Goal: Task Accomplishment & Management: Use online tool/utility

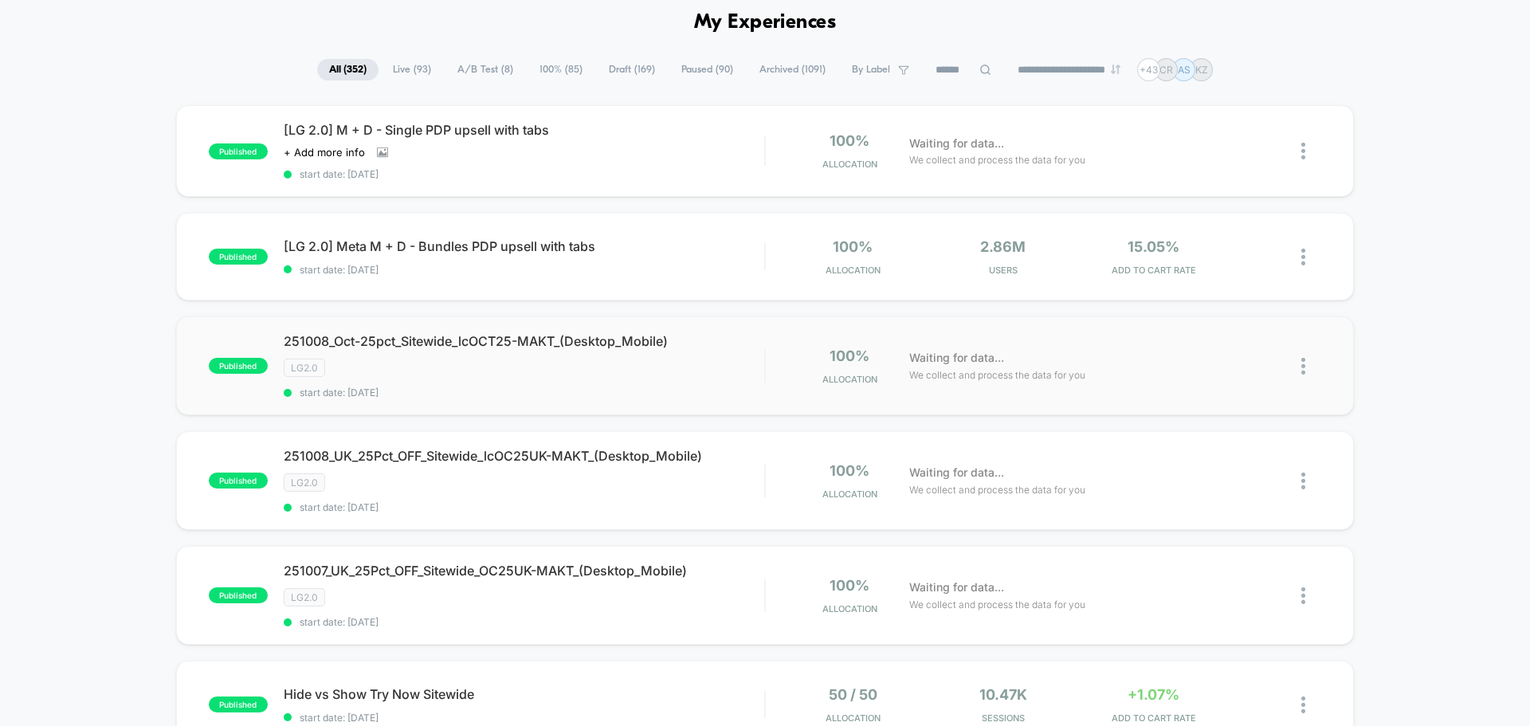
scroll to position [159, 0]
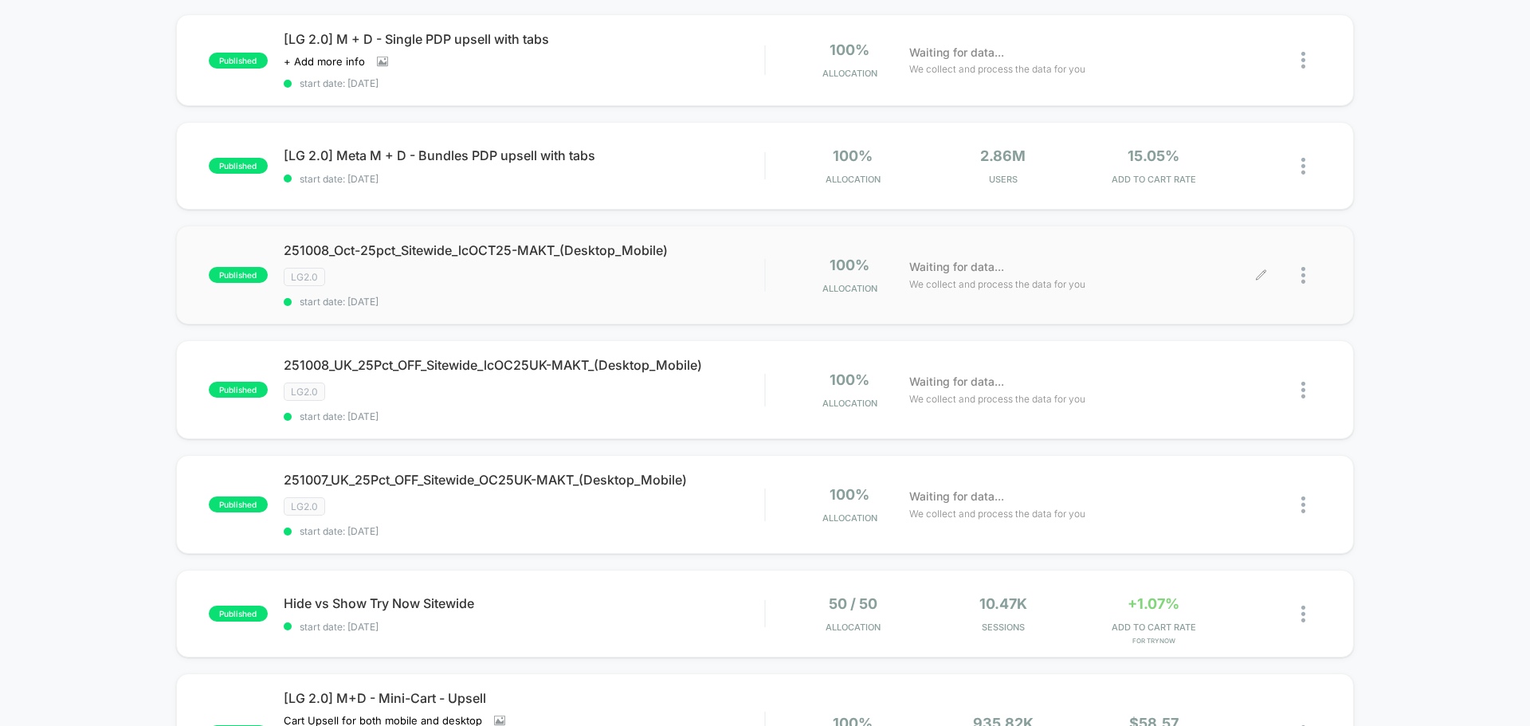
click at [1308, 273] on div at bounding box center [1311, 275] width 20 height 37
click at [1253, 222] on div "Duplicate" at bounding box center [1221, 220] width 143 height 36
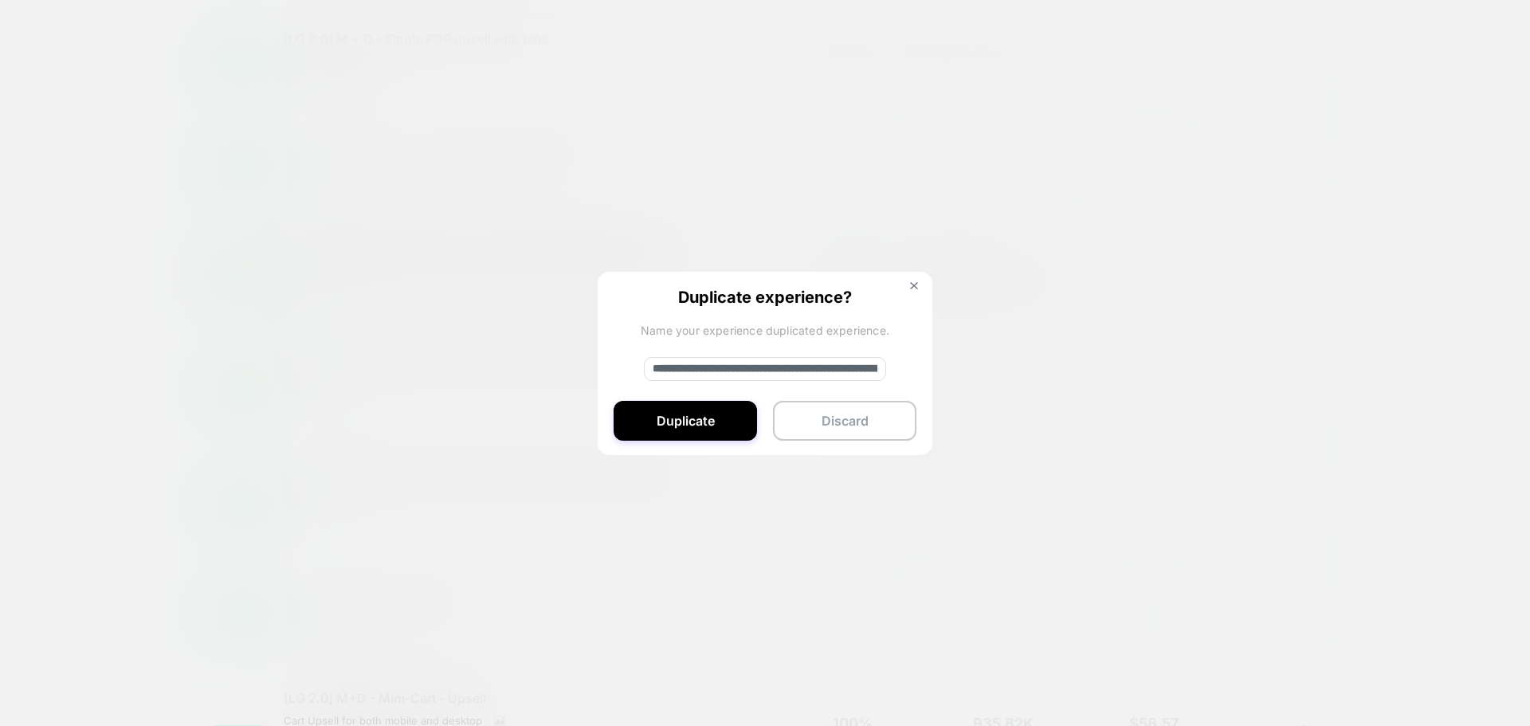
drag, startPoint x: 708, startPoint y: 367, endPoint x: 630, endPoint y: 372, distance: 77.4
click at [630, 372] on div "**********" at bounding box center [765, 364] width 335 height 185
click at [697, 369] on input "**********" at bounding box center [765, 369] width 242 height 24
click at [691, 367] on input "**********" at bounding box center [765, 369] width 242 height 24
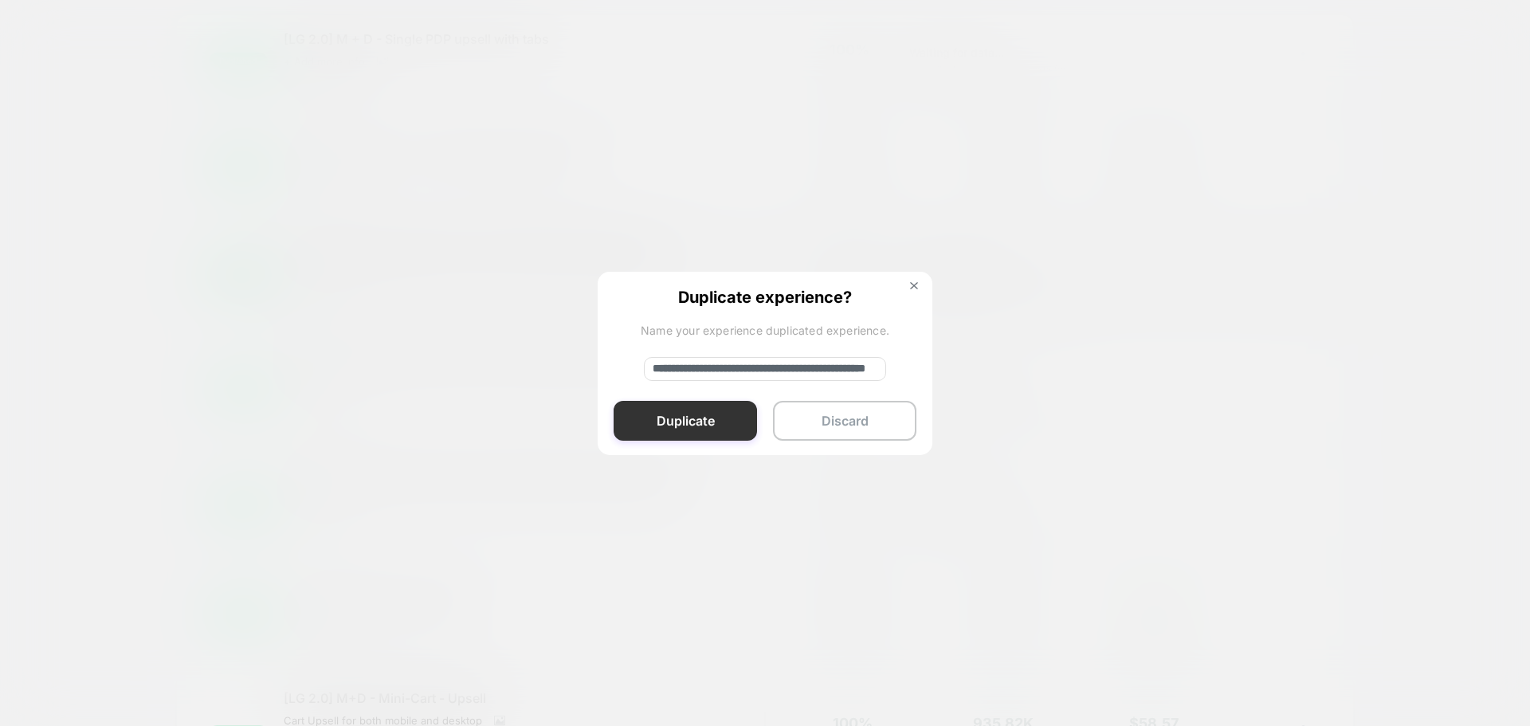
type input "**********"
click at [739, 415] on button "Duplicate" at bounding box center [685, 421] width 143 height 40
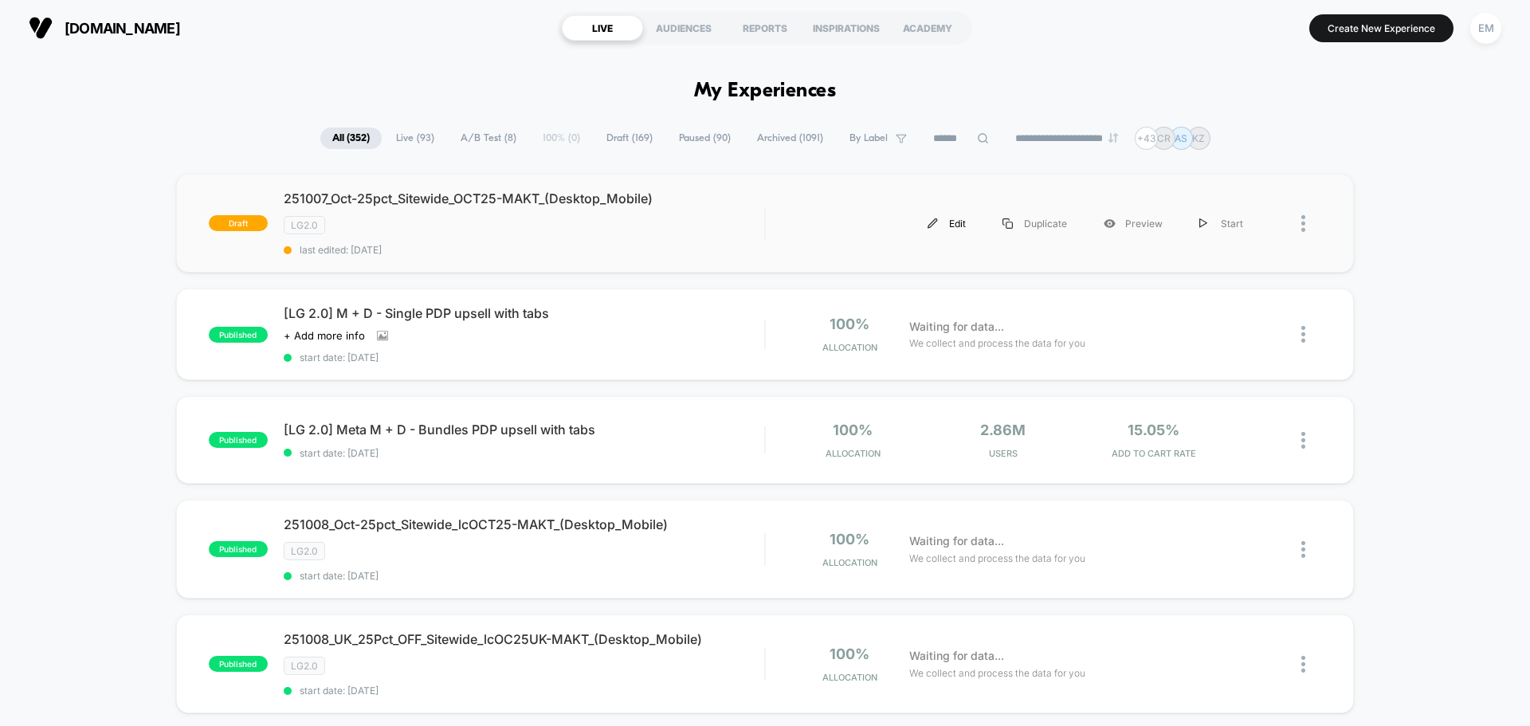
click at [957, 228] on div "Edit" at bounding box center [946, 224] width 75 height 36
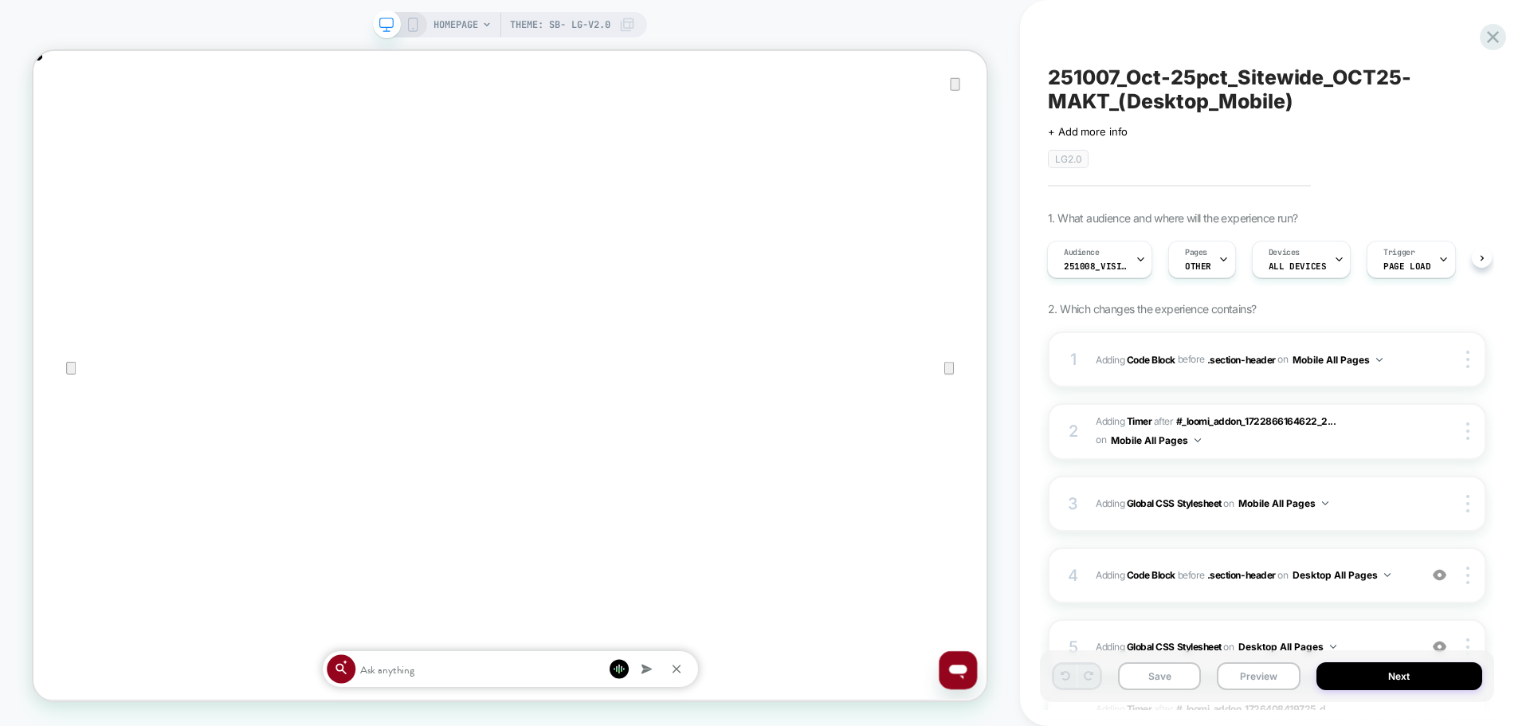
drag, startPoint x: 751, startPoint y: 41, endPoint x: 982, endPoint y: 41, distance: 231.1
click at [751, 41] on div "HOMEPAGE Theme: SB- LG-v2.0" at bounding box center [510, 363] width 1020 height 694
click at [55, 126] on icon "Close" at bounding box center [49, 131] width 11 height 11
click at [1121, 258] on div "Audience 251008_VisitBanner_lcOC25-MAKT" at bounding box center [1096, 259] width 96 height 36
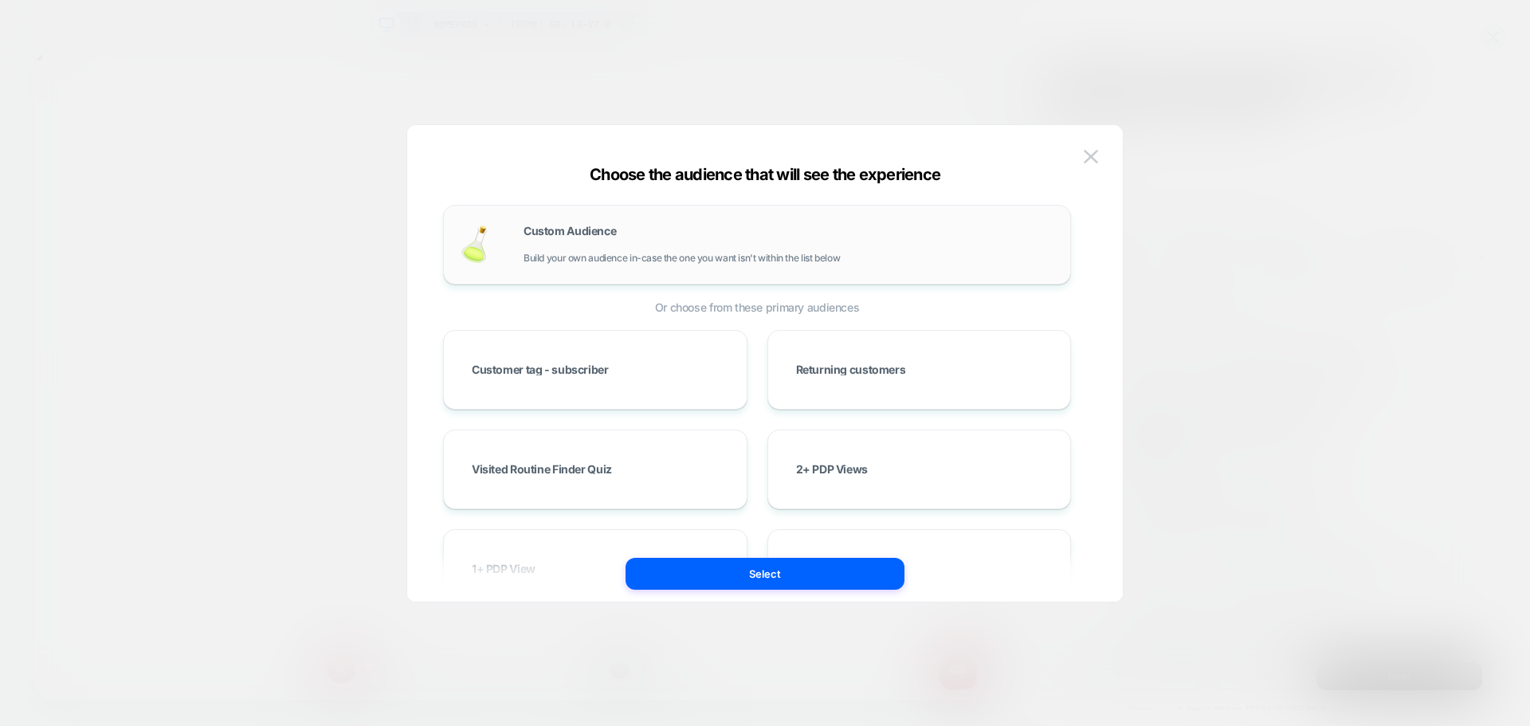
click at [649, 253] on span "Build your own audience in-case the one you want isn't within the list below" at bounding box center [682, 258] width 316 height 11
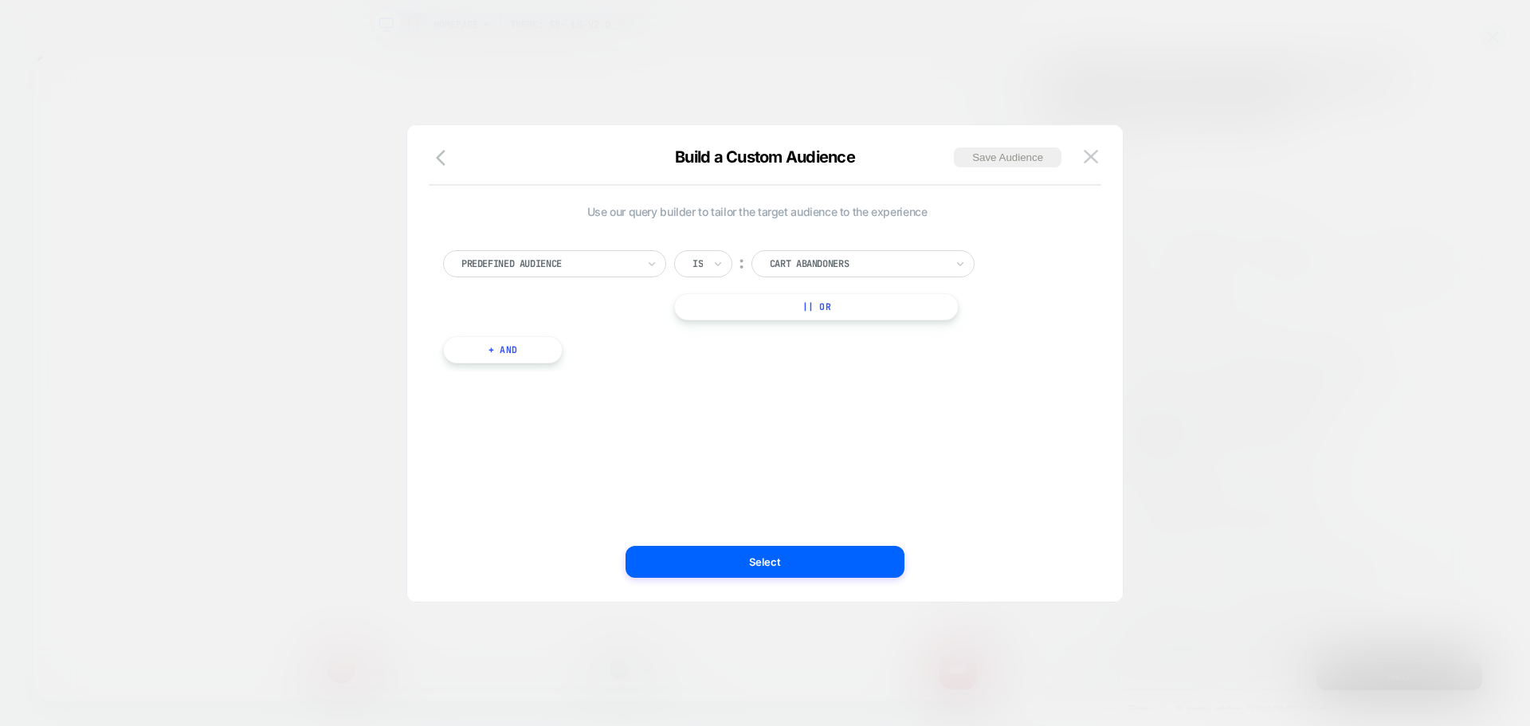
click at [629, 268] on div at bounding box center [548, 264] width 175 height 14
type input "****"
click at [488, 337] on div "Visit In Page" at bounding box center [562, 328] width 207 height 25
click at [695, 266] on input "text" at bounding box center [695, 264] width 6 height 14
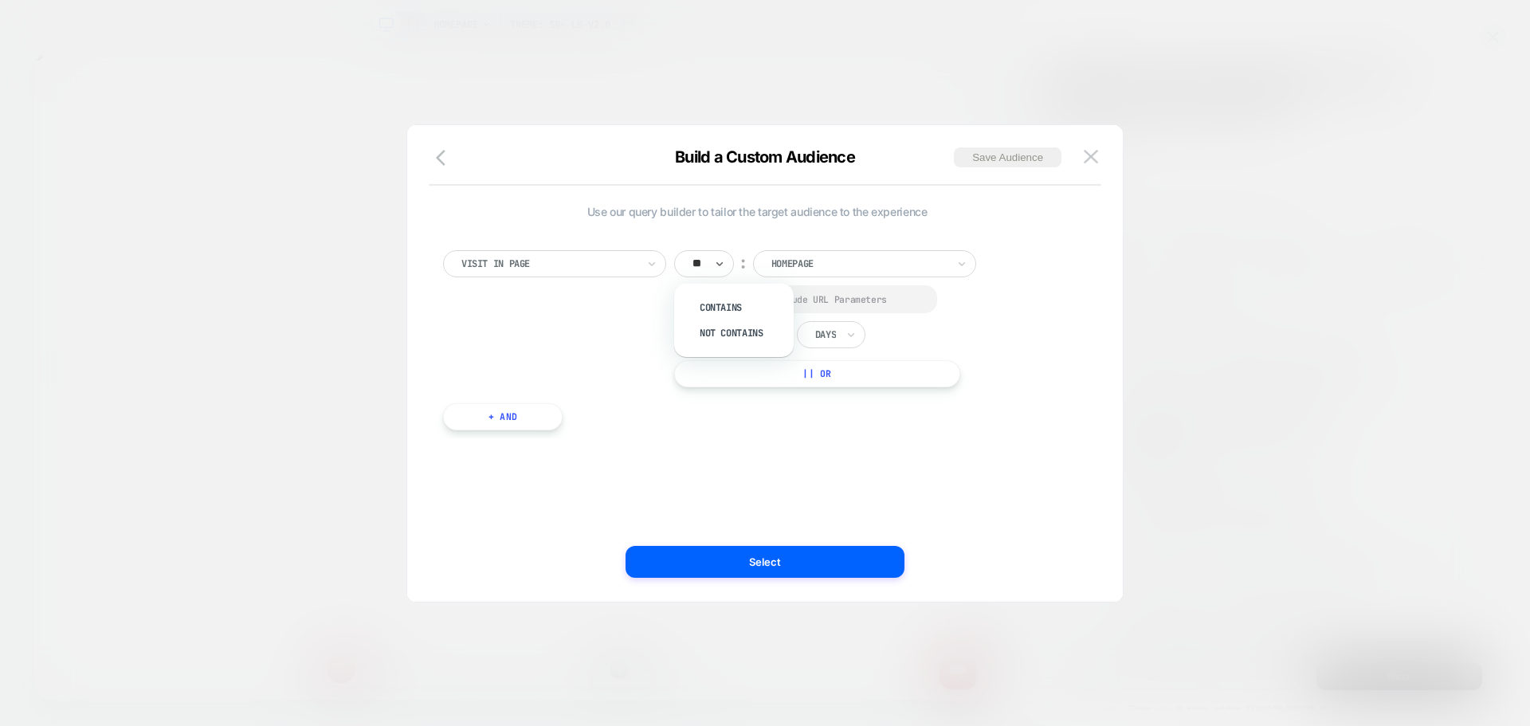
type input "***"
click at [716, 296] on div "Contains" at bounding box center [742, 307] width 104 height 25
drag, startPoint x: 709, startPoint y: 257, endPoint x: 725, endPoint y: 260, distance: 16.3
click at [709, 257] on div at bounding box center [713, 264] width 42 height 14
click at [865, 260] on input "**********" at bounding box center [882, 262] width 199 height 25
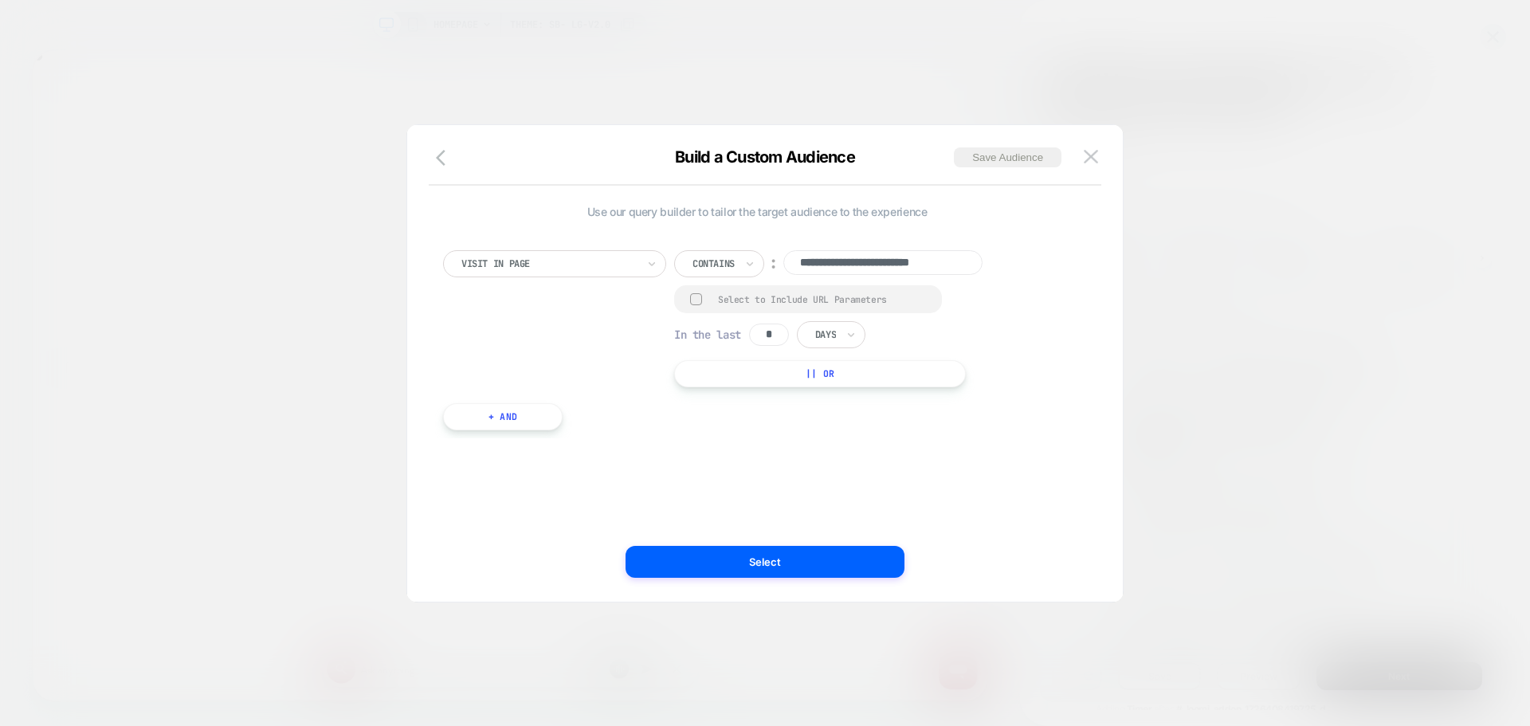
paste input
type input "**********"
click at [747, 293] on div "Select to Include URL Parameters" at bounding box center [808, 299] width 268 height 28
click at [693, 296] on div at bounding box center [696, 299] width 12 height 12
click at [776, 331] on input "*" at bounding box center [769, 335] width 40 height 22
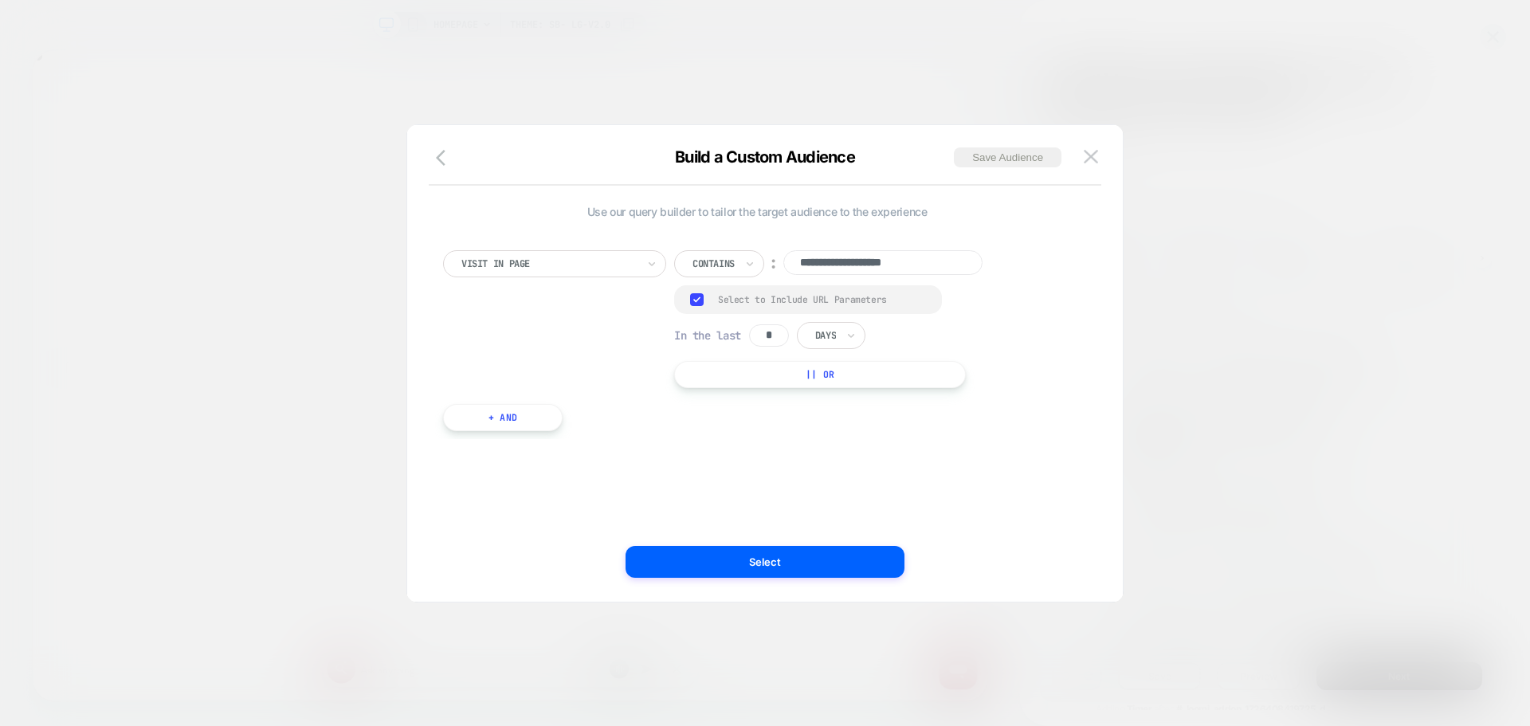
type input "*"
click at [847, 333] on div "Days" at bounding box center [831, 335] width 69 height 27
click at [847, 370] on div "Hours" at bounding box center [868, 379] width 104 height 25
click at [996, 159] on button "Save Audience" at bounding box center [1008, 157] width 108 height 20
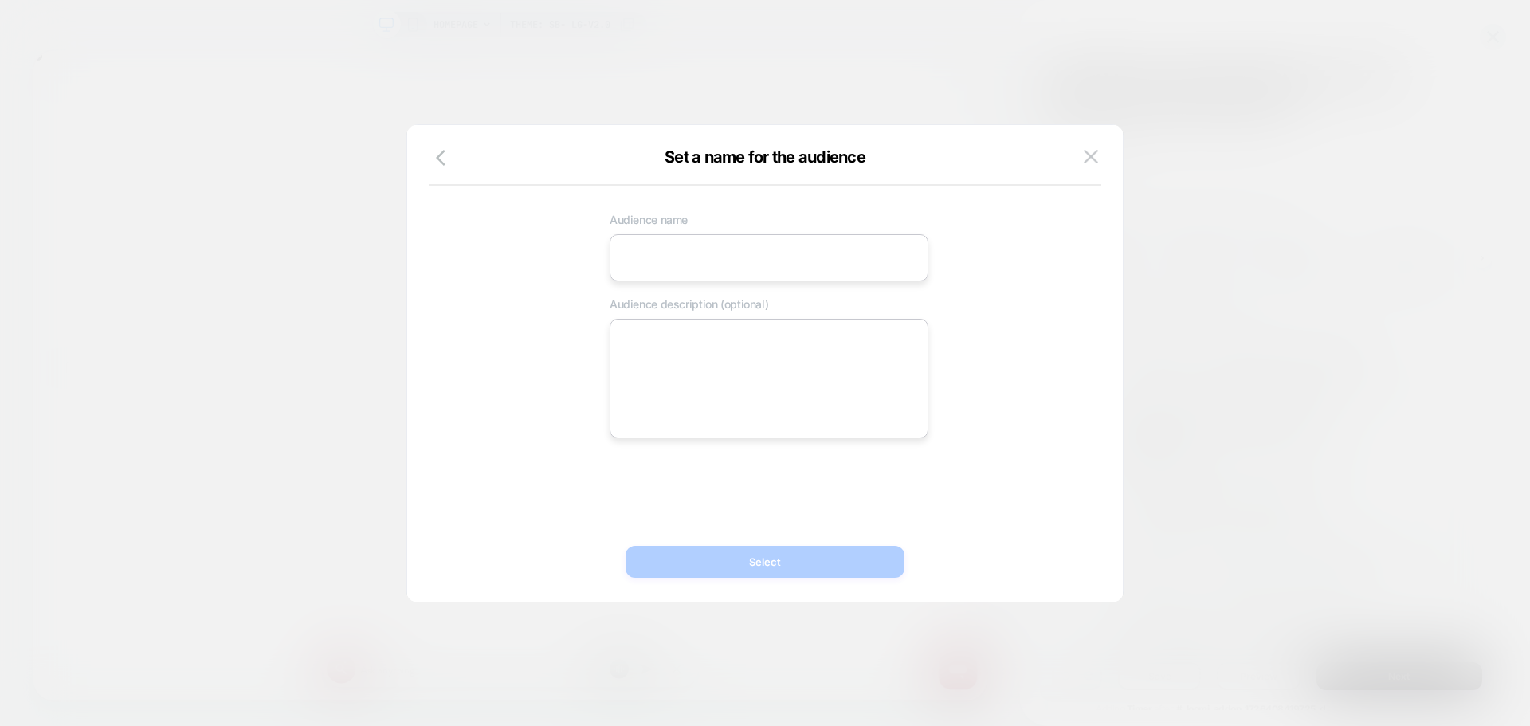
click at [727, 257] on input at bounding box center [769, 257] width 319 height 47
paste input "**********"
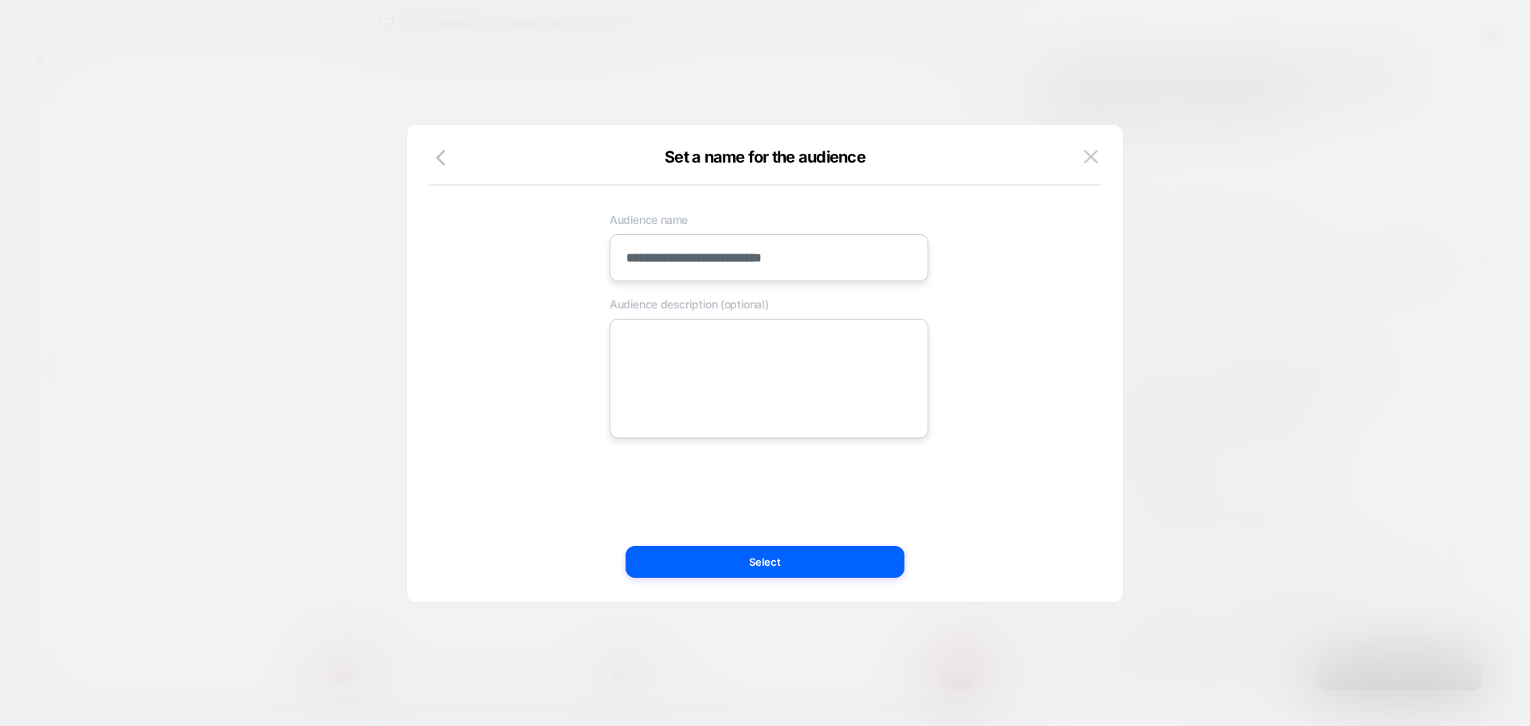
type input "**********"
click at [756, 370] on textarea at bounding box center [769, 379] width 319 height 120
paste textarea "**********"
type textarea "*"
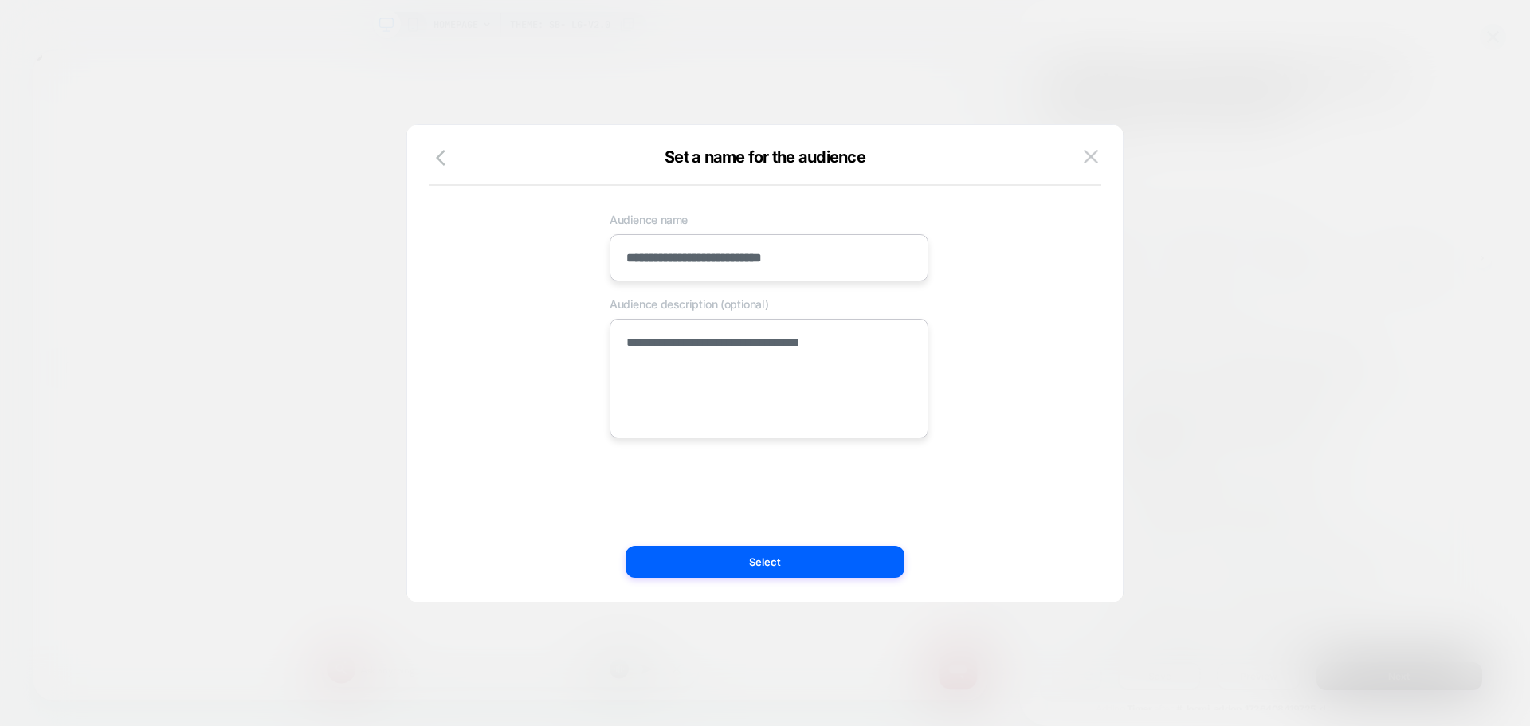
type textarea "**********"
click at [747, 543] on div "**********" at bounding box center [757, 363] width 668 height 413
click at [743, 560] on button "Select" at bounding box center [764, 562] width 279 height 32
type textarea "*"
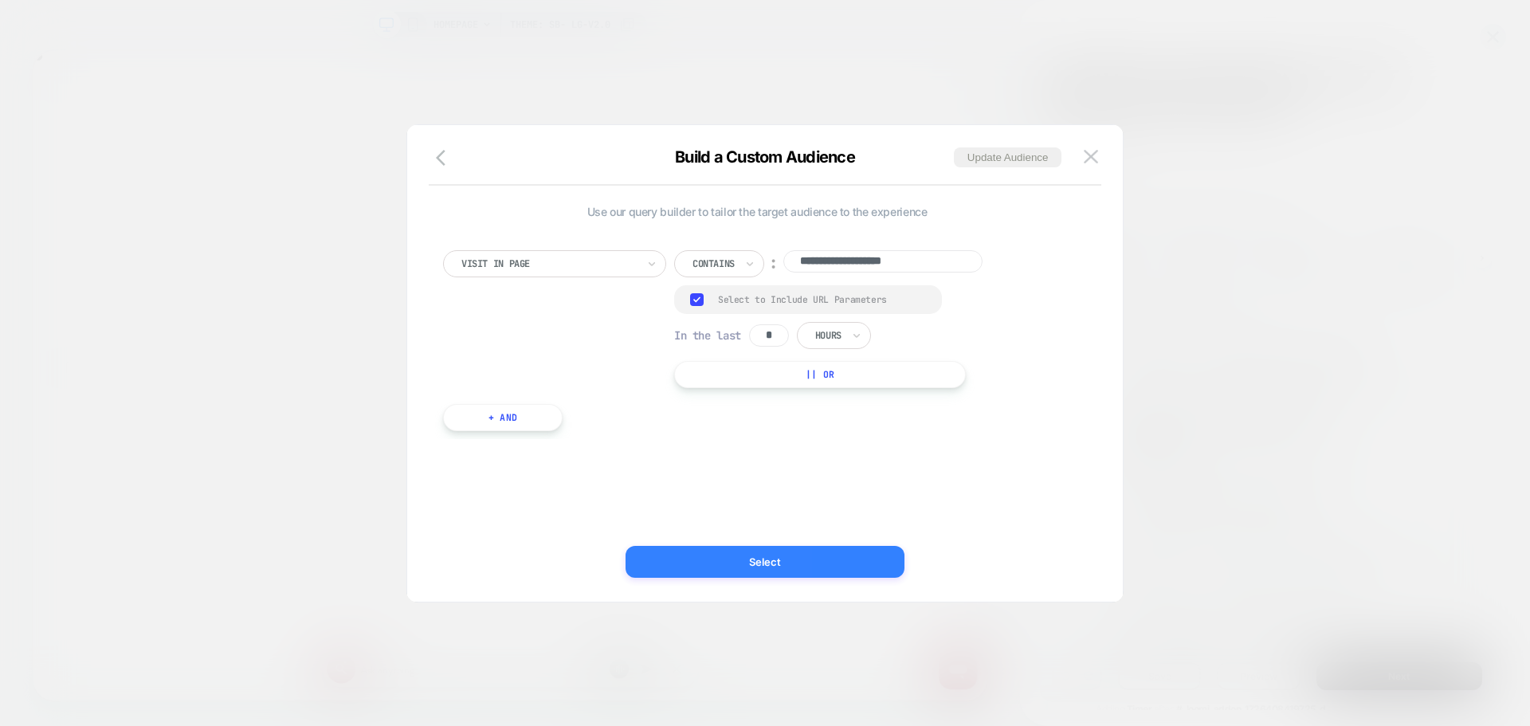
click at [827, 562] on button "Select" at bounding box center [764, 562] width 279 height 32
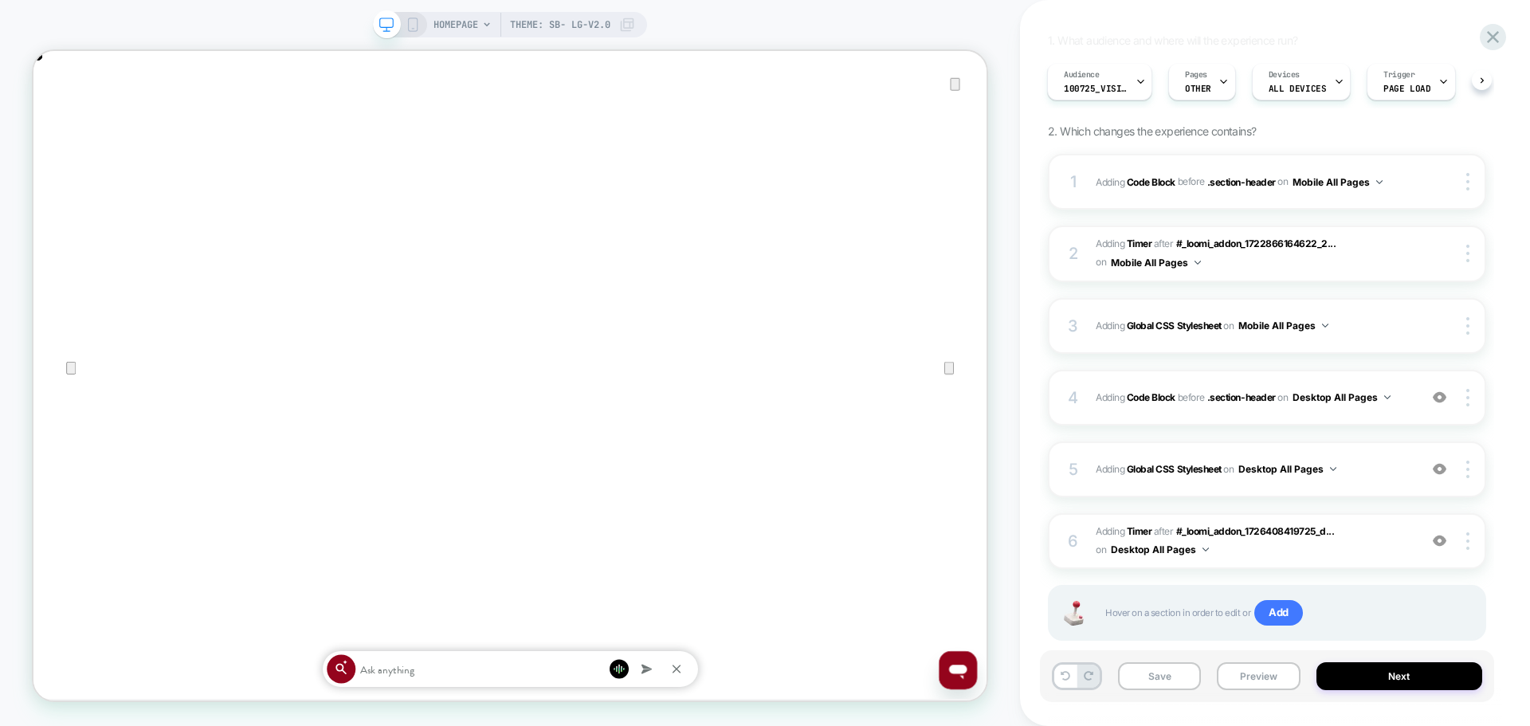
scroll to position [212, 0]
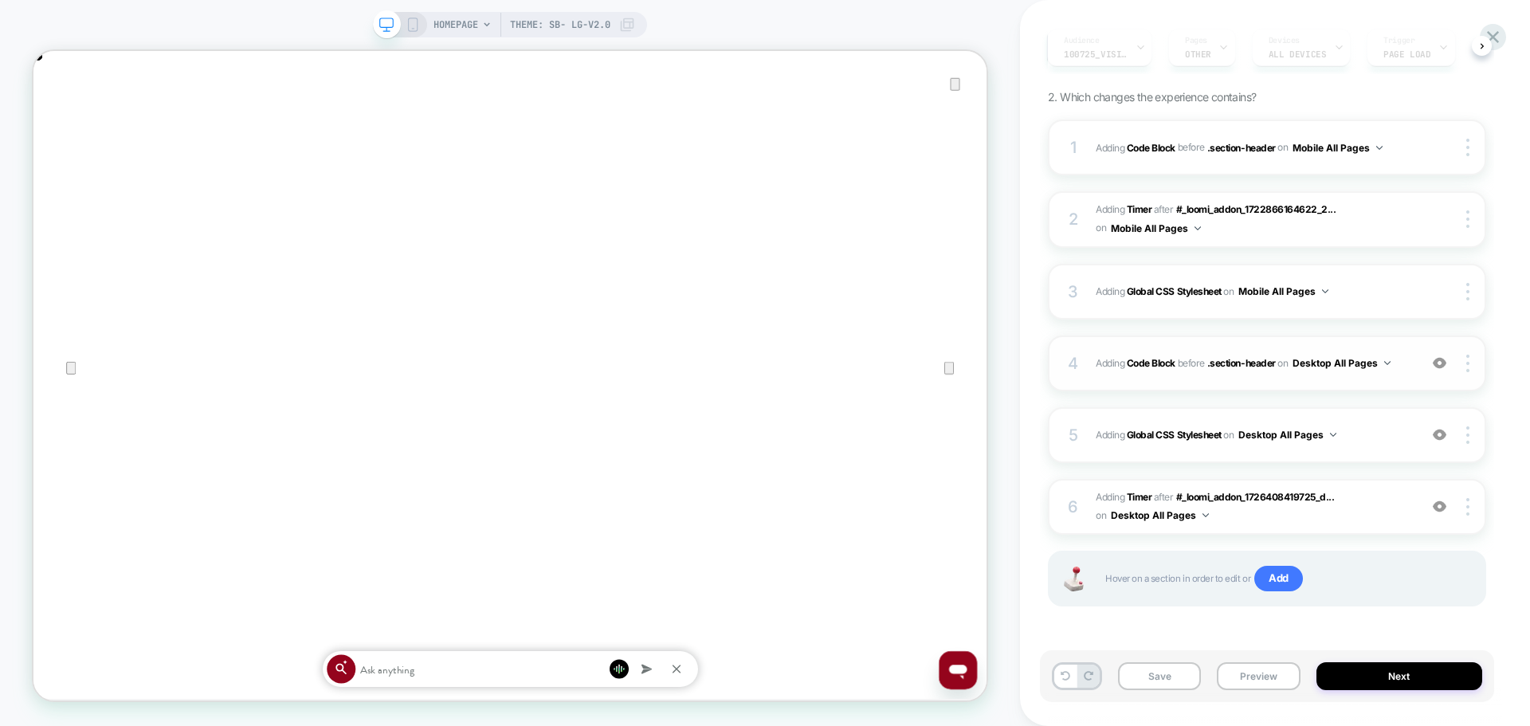
click at [1266, 379] on div "4 Adding Code Block BEFORE .section-header .section-header on Desktop All Pages…" at bounding box center [1267, 363] width 438 height 56
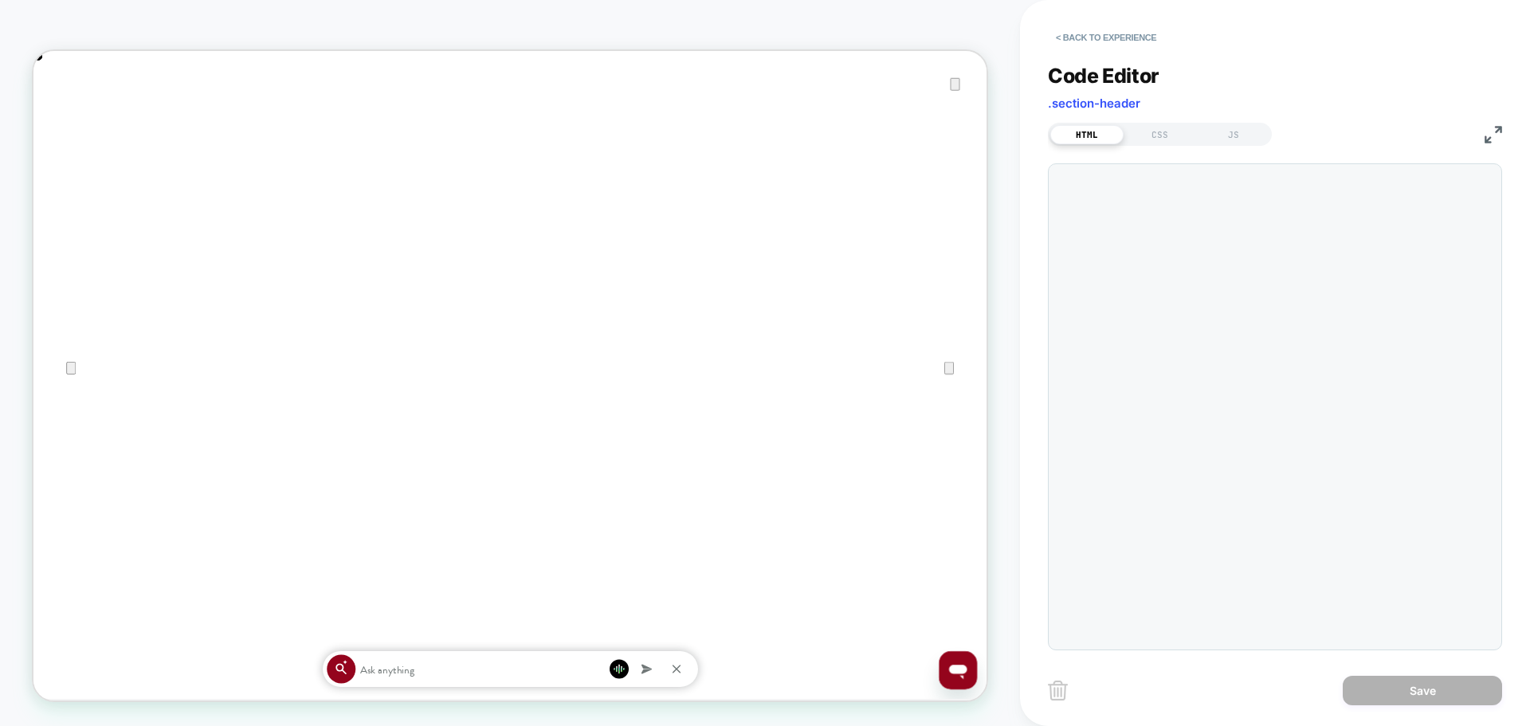
click at [1488, 137] on img at bounding box center [1493, 135] width 18 height 18
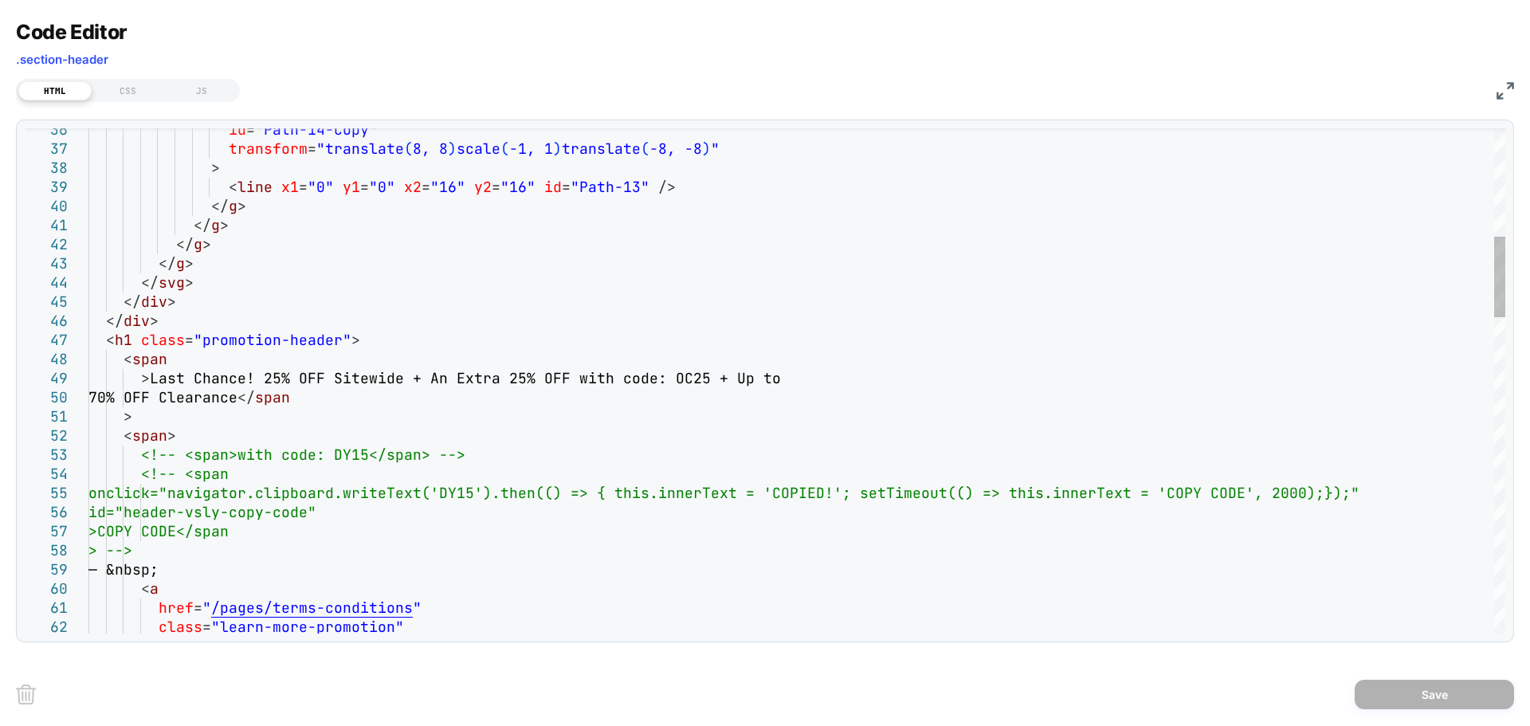
scroll to position [0, 0]
drag, startPoint x: 261, startPoint y: 374, endPoint x: 150, endPoint y: 377, distance: 111.6
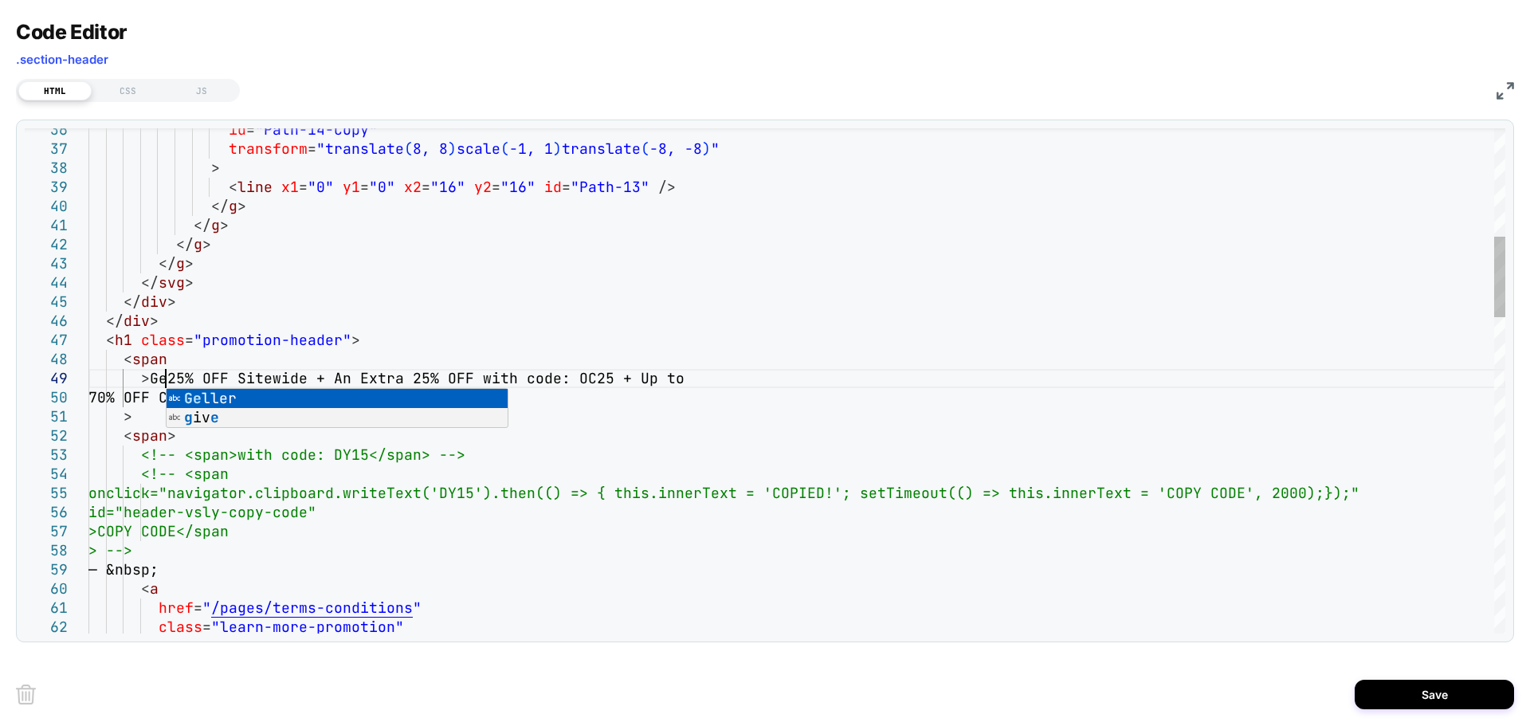
scroll to position [153, 94]
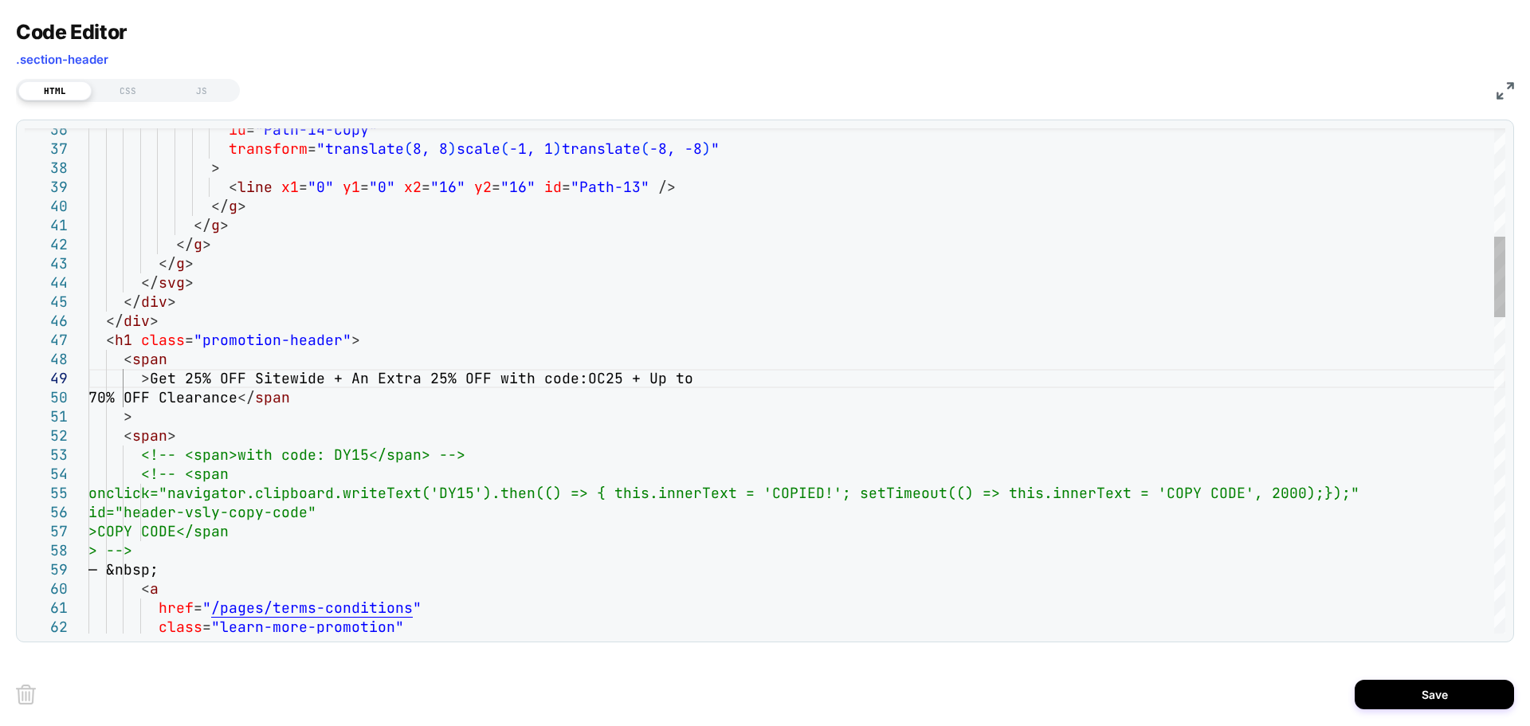
drag, startPoint x: 247, startPoint y: 378, endPoint x: 222, endPoint y: 382, distance: 24.9
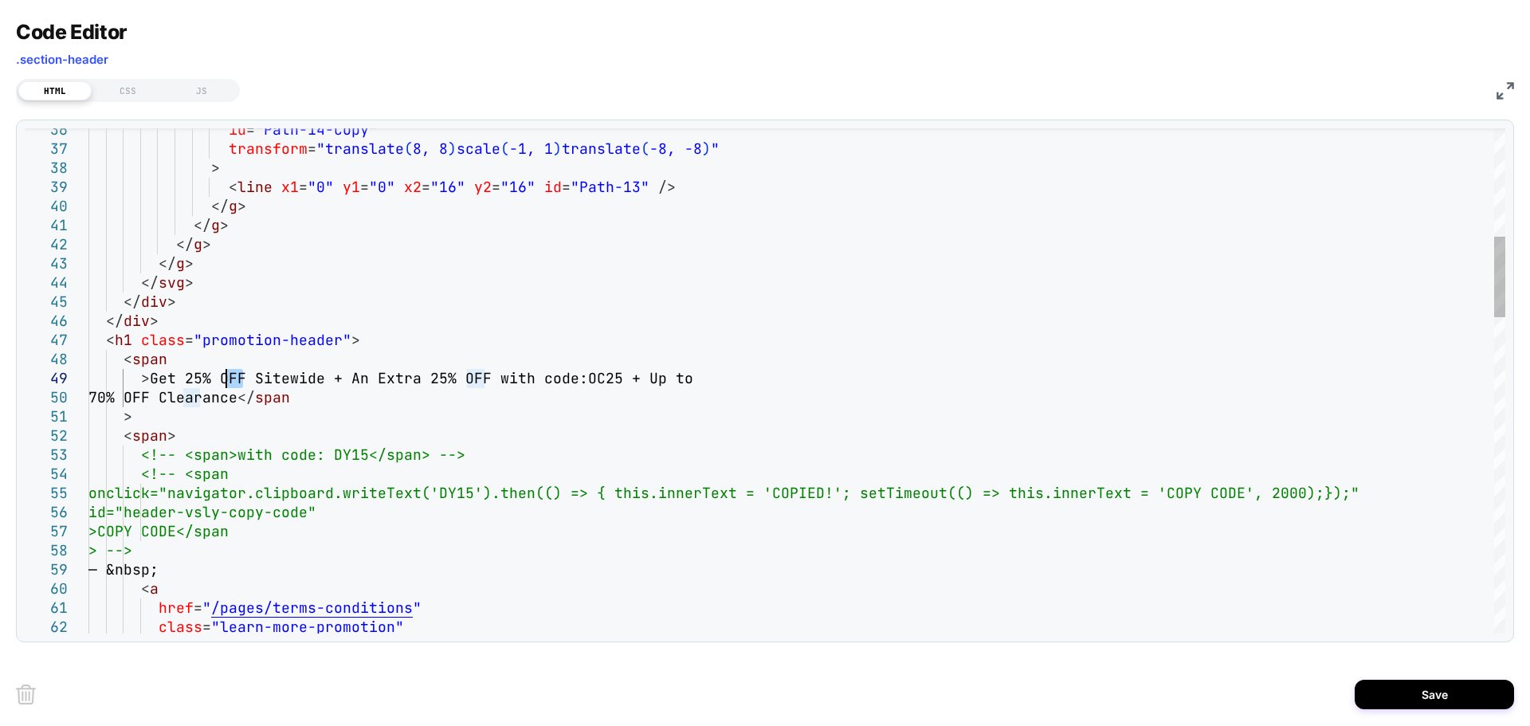
type textarea "**********"
click at [1436, 694] on button "Save" at bounding box center [1434, 694] width 159 height 29
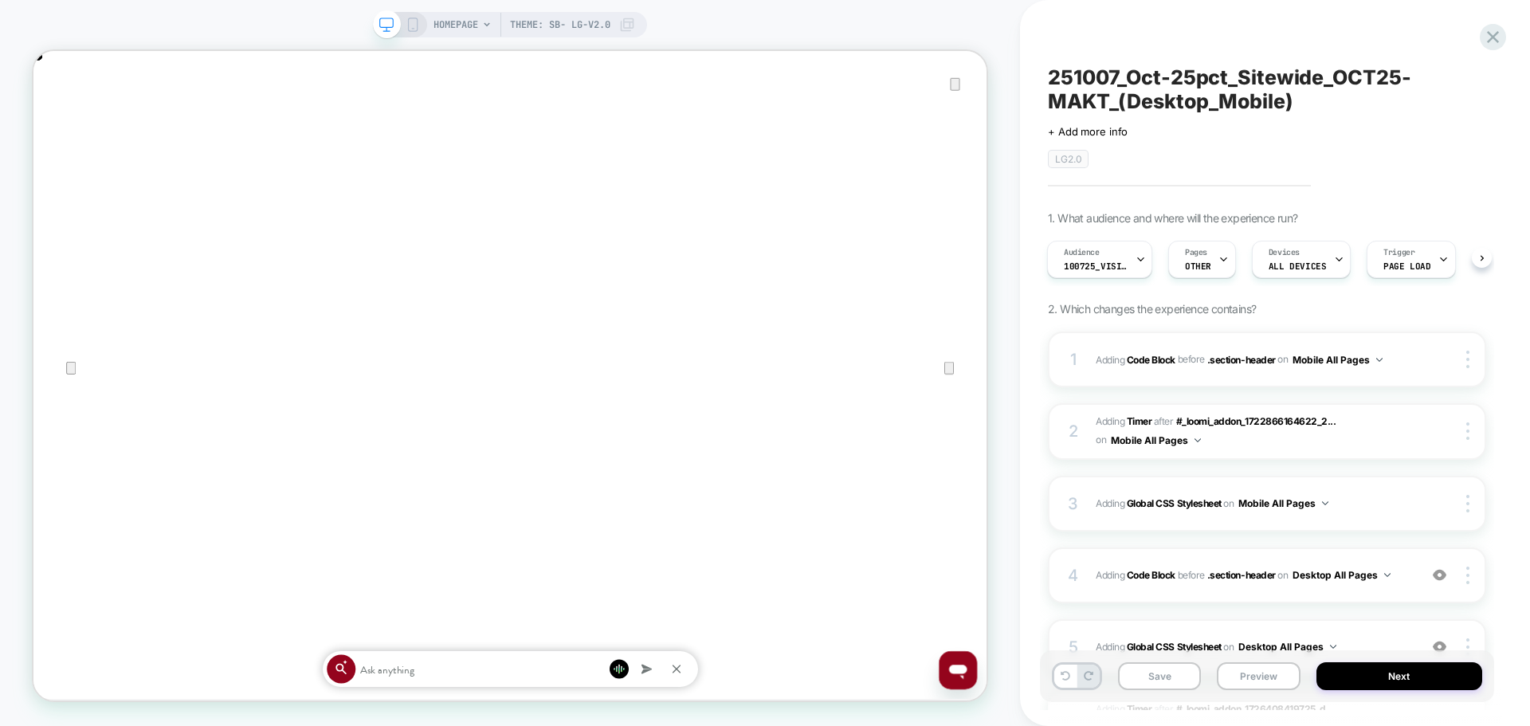
scroll to position [80, 0]
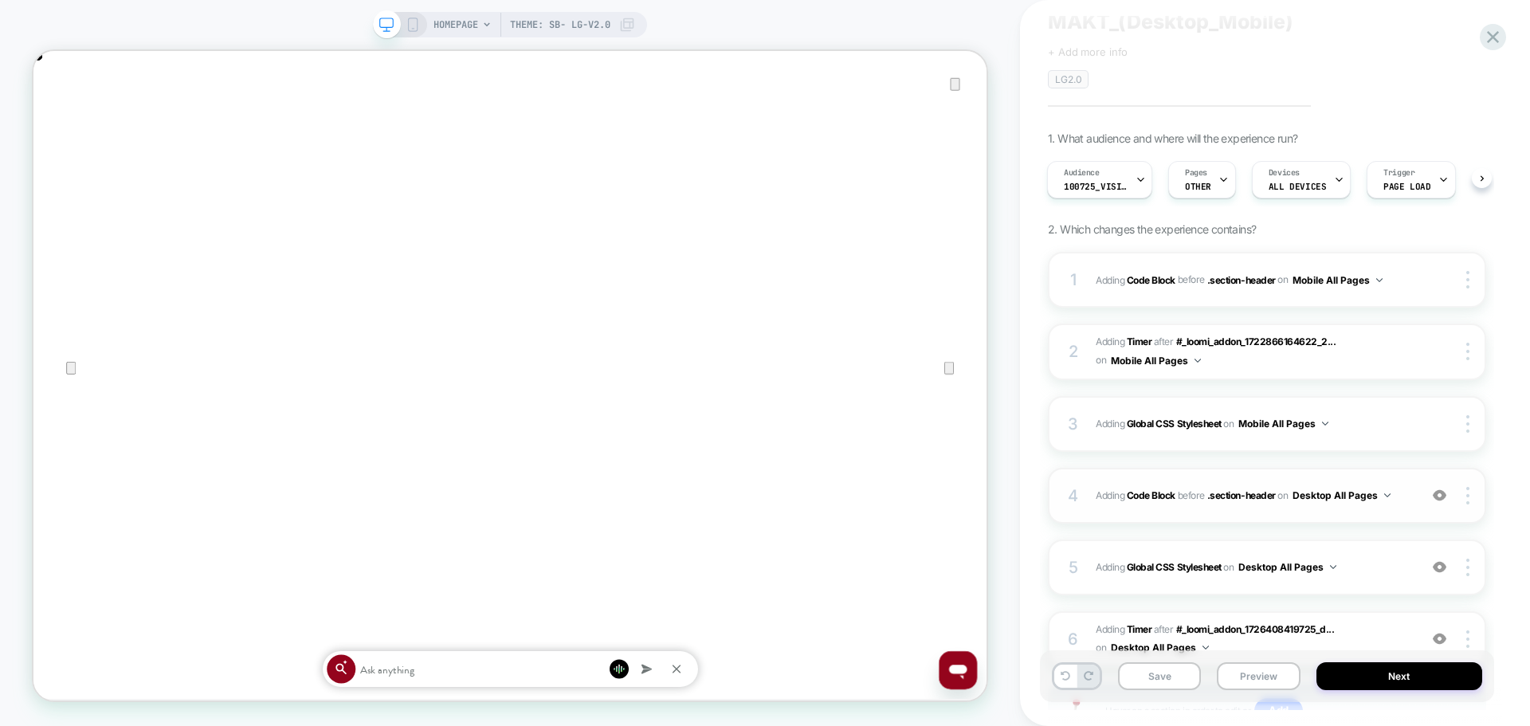
click at [1221, 514] on div "4 Adding Code Block BEFORE .section-header .section-header on Desktop All Pages…" at bounding box center [1267, 496] width 438 height 56
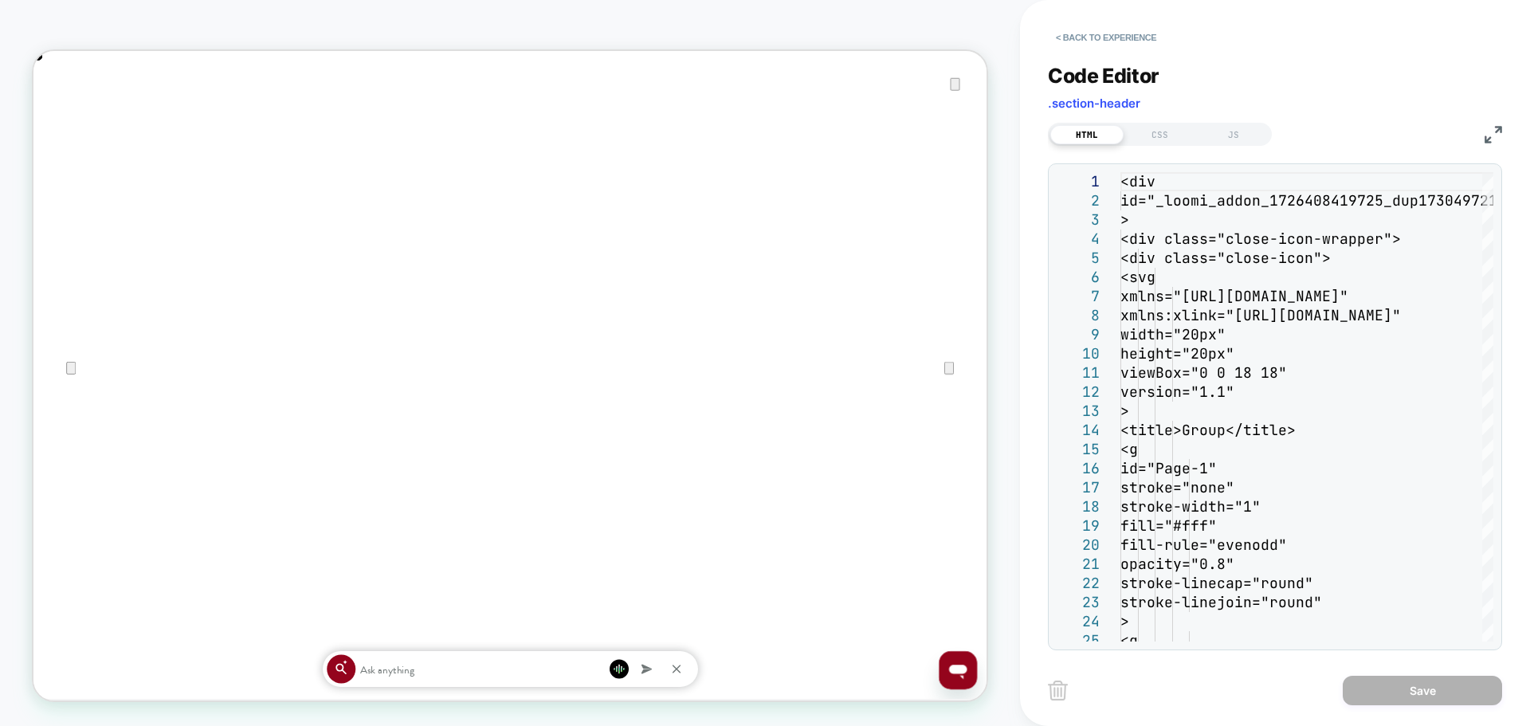
click at [1493, 140] on img at bounding box center [1493, 135] width 18 height 18
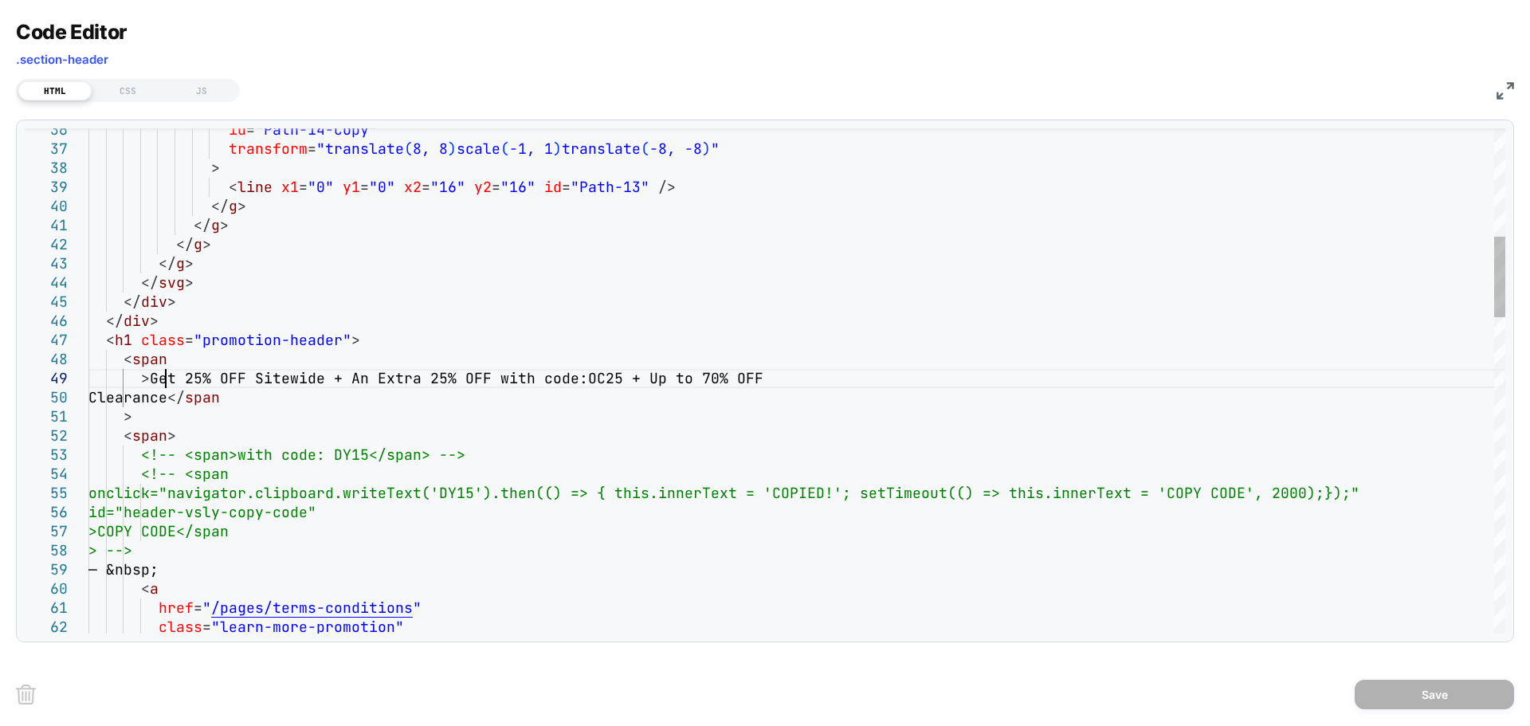
scroll to position [0, 0]
drag, startPoint x: 170, startPoint y: 378, endPoint x: 151, endPoint y: 377, distance: 19.1
drag, startPoint x: 171, startPoint y: 378, endPoint x: 151, endPoint y: 378, distance: 20.7
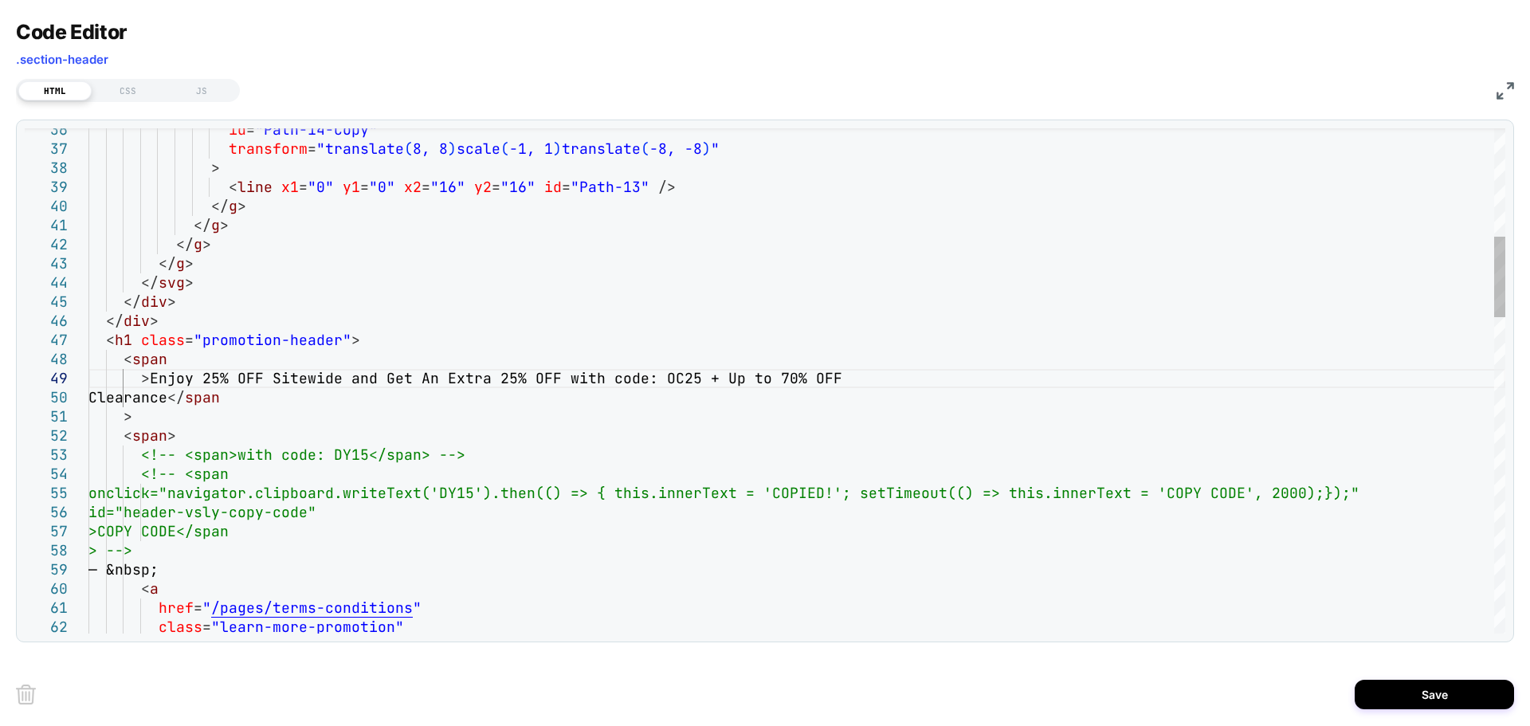
scroll to position [0, 2542]
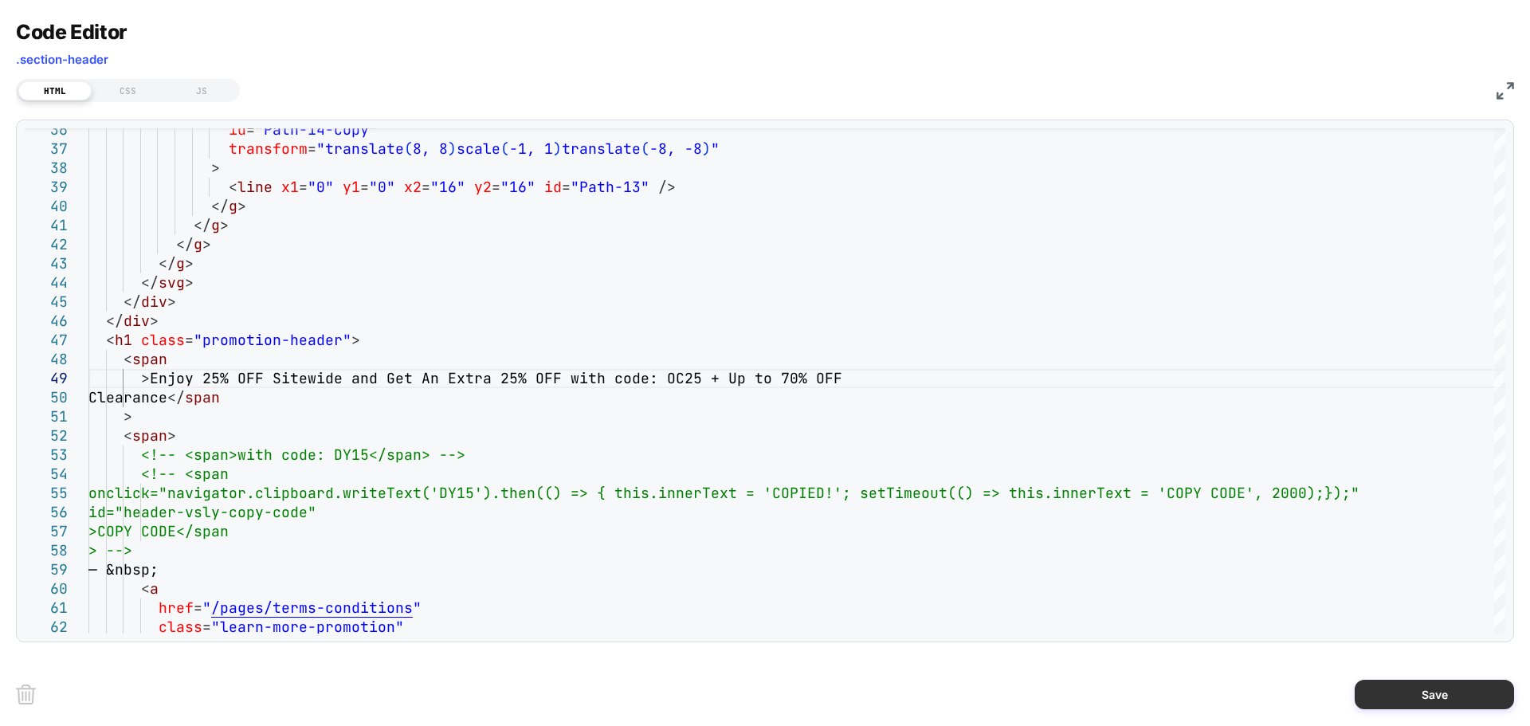
type textarea "**********"
click at [1359, 686] on button "Save" at bounding box center [1434, 694] width 159 height 29
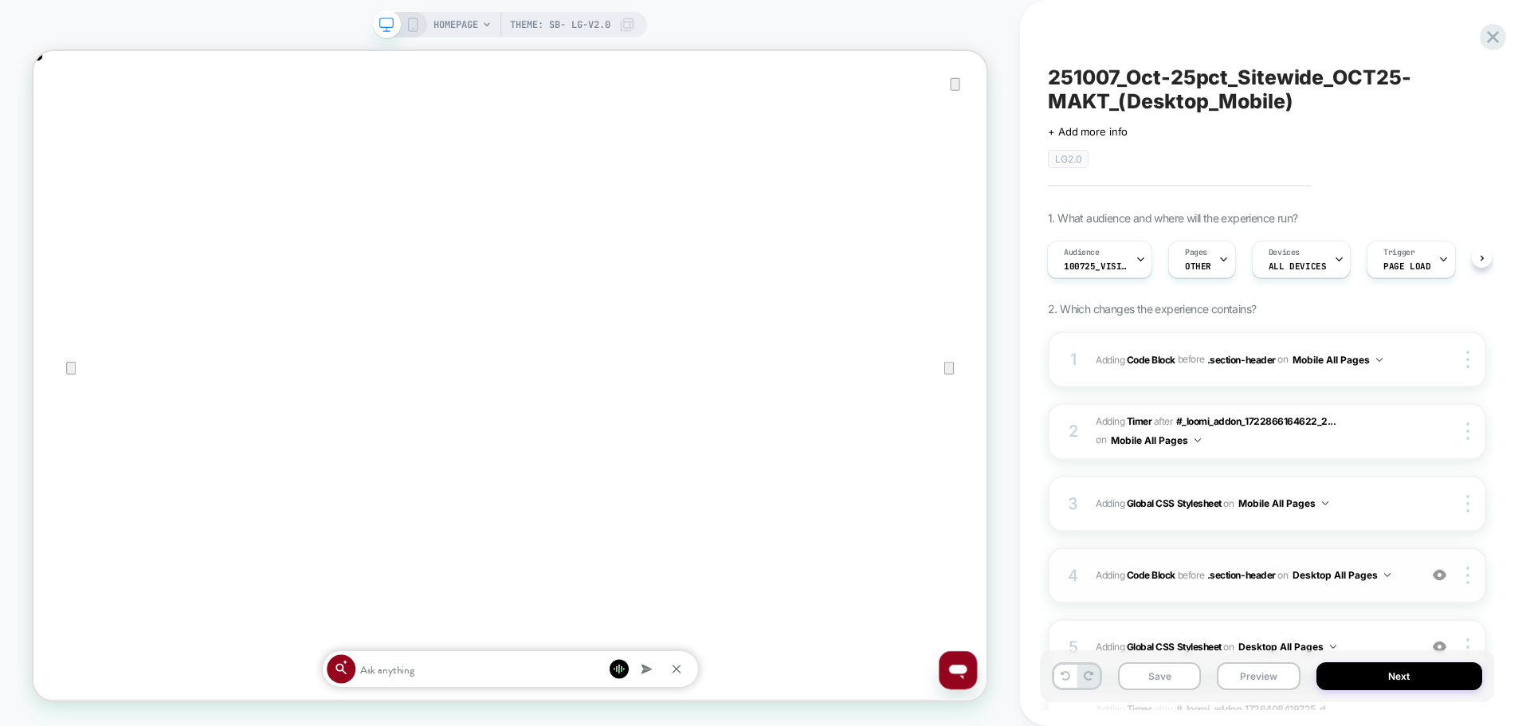
scroll to position [80, 0]
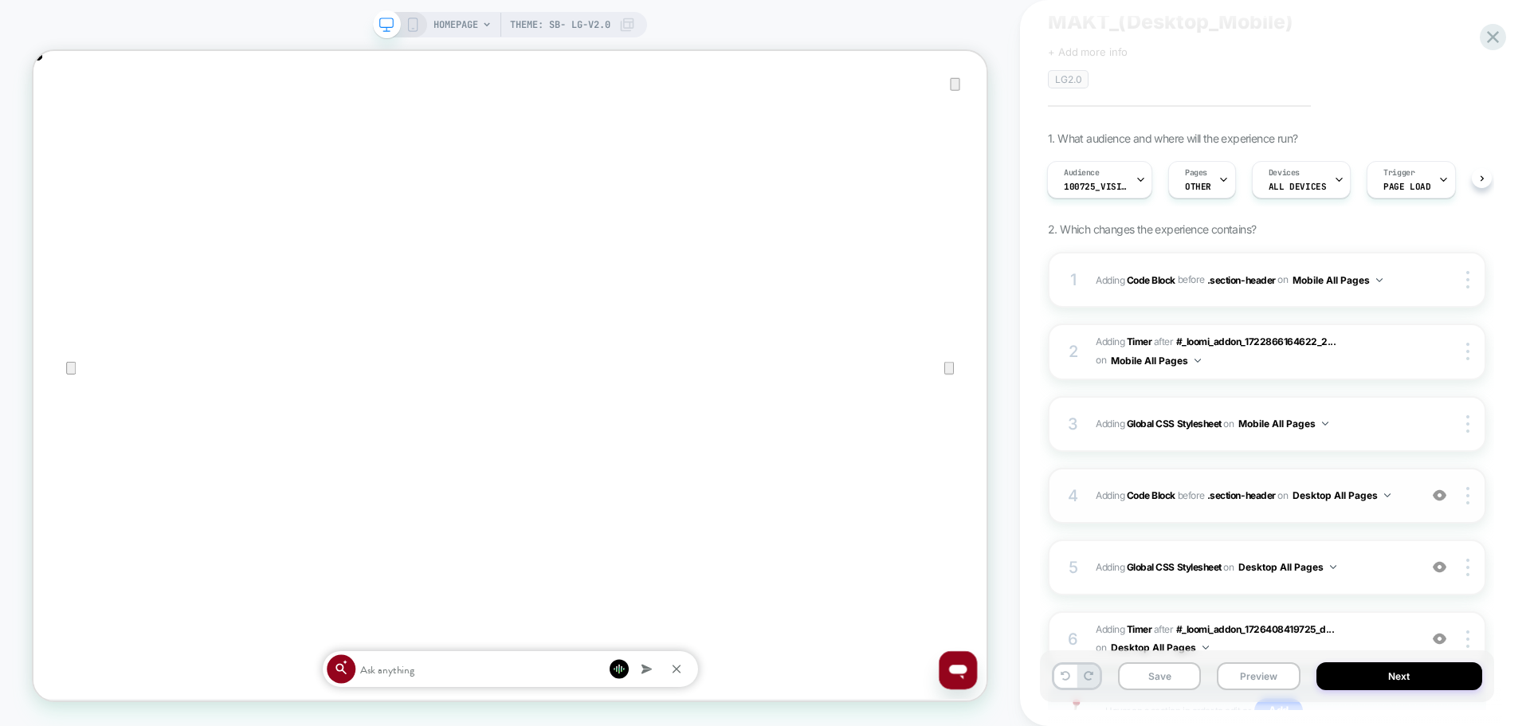
click at [1281, 514] on div "4 Adding Code Block BEFORE .section-header .section-header on Desktop All Pages…" at bounding box center [1267, 496] width 438 height 56
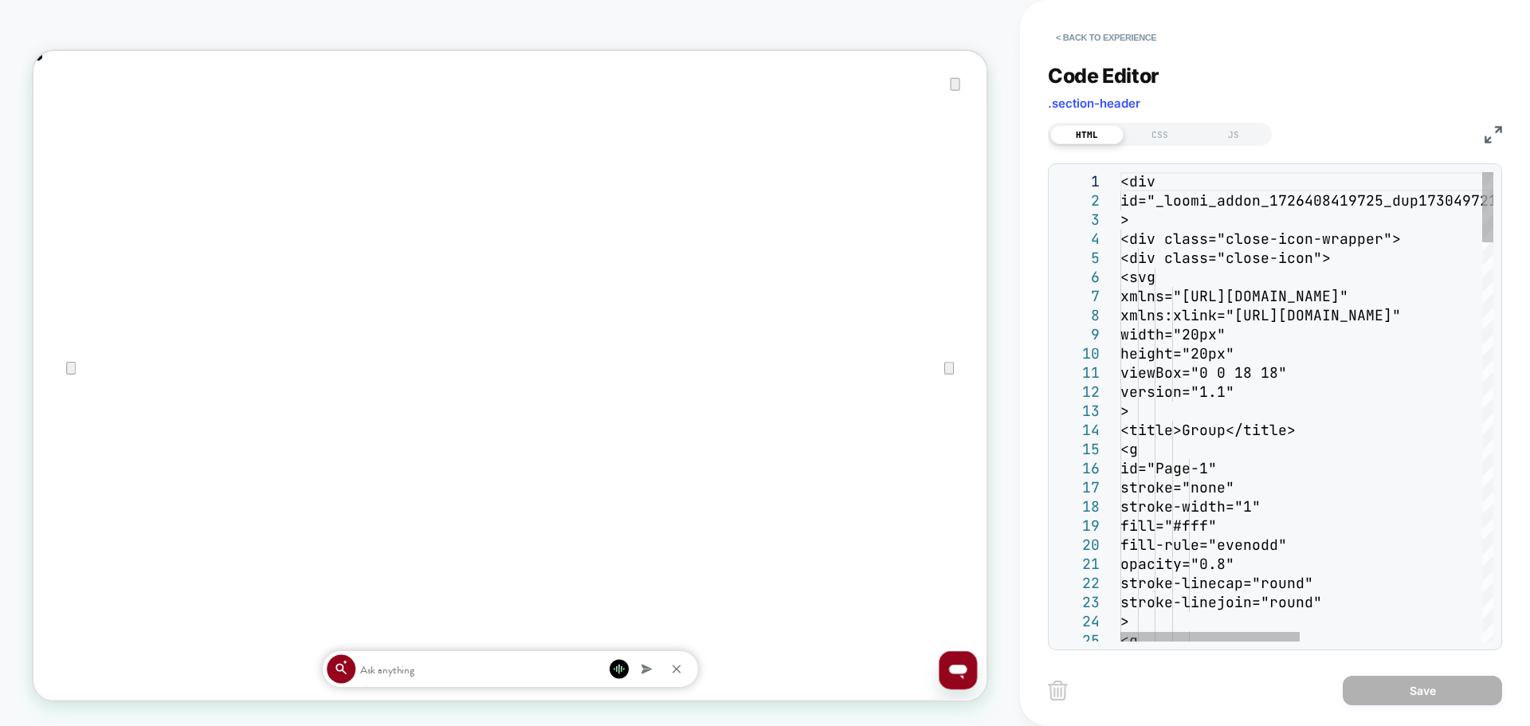
click at [1489, 134] on img at bounding box center [1493, 135] width 18 height 18
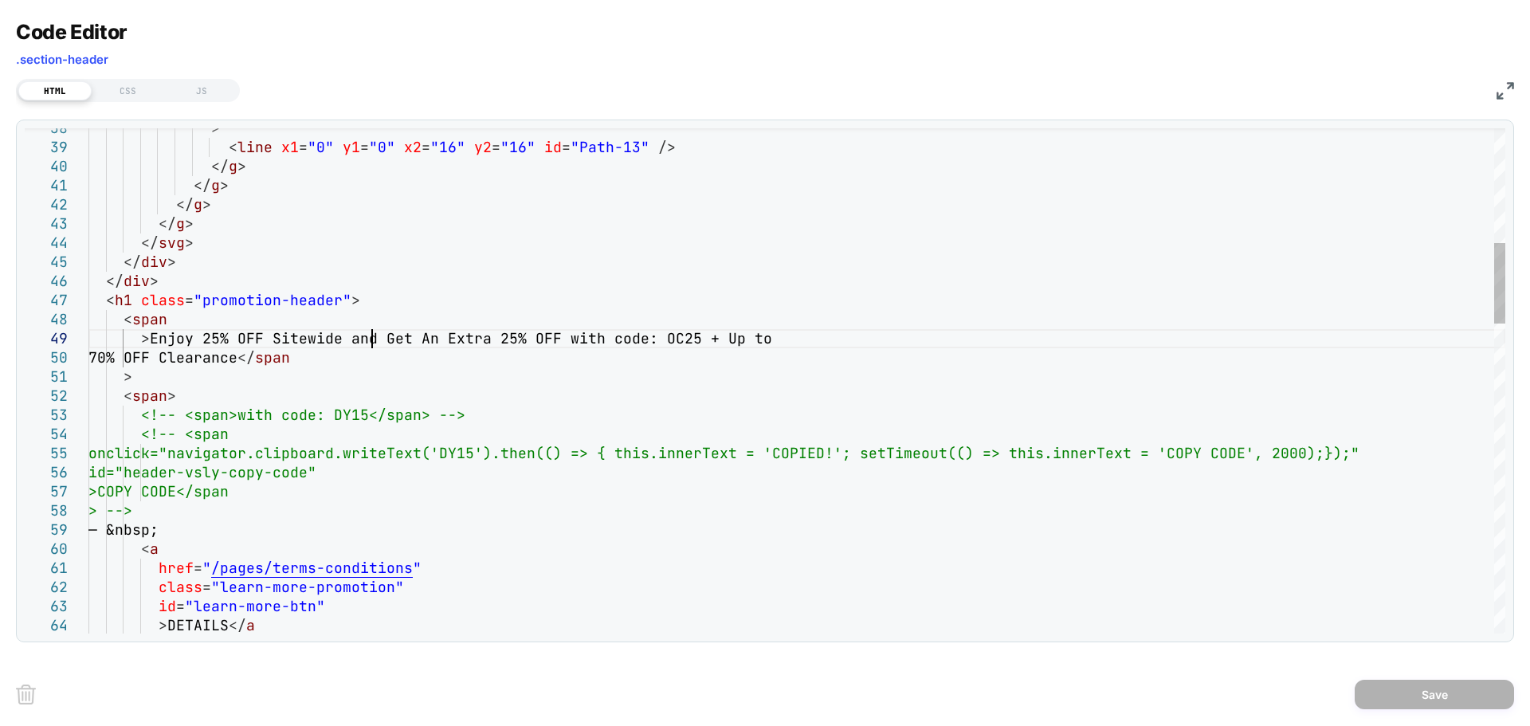
scroll to position [0, 0]
drag, startPoint x: 375, startPoint y: 338, endPoint x: 347, endPoint y: 339, distance: 27.9
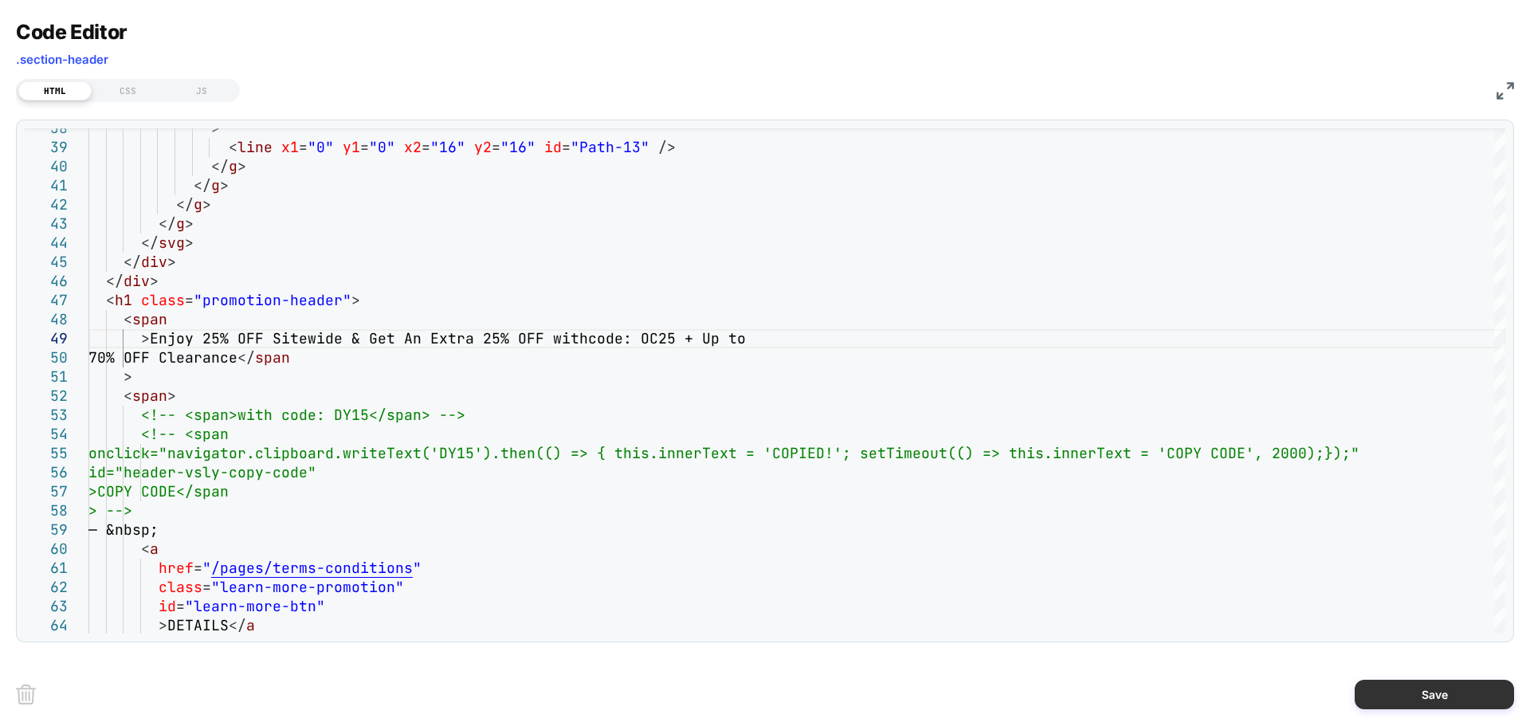
type textarea "**********"
click at [1437, 699] on button "Save" at bounding box center [1434, 694] width 159 height 29
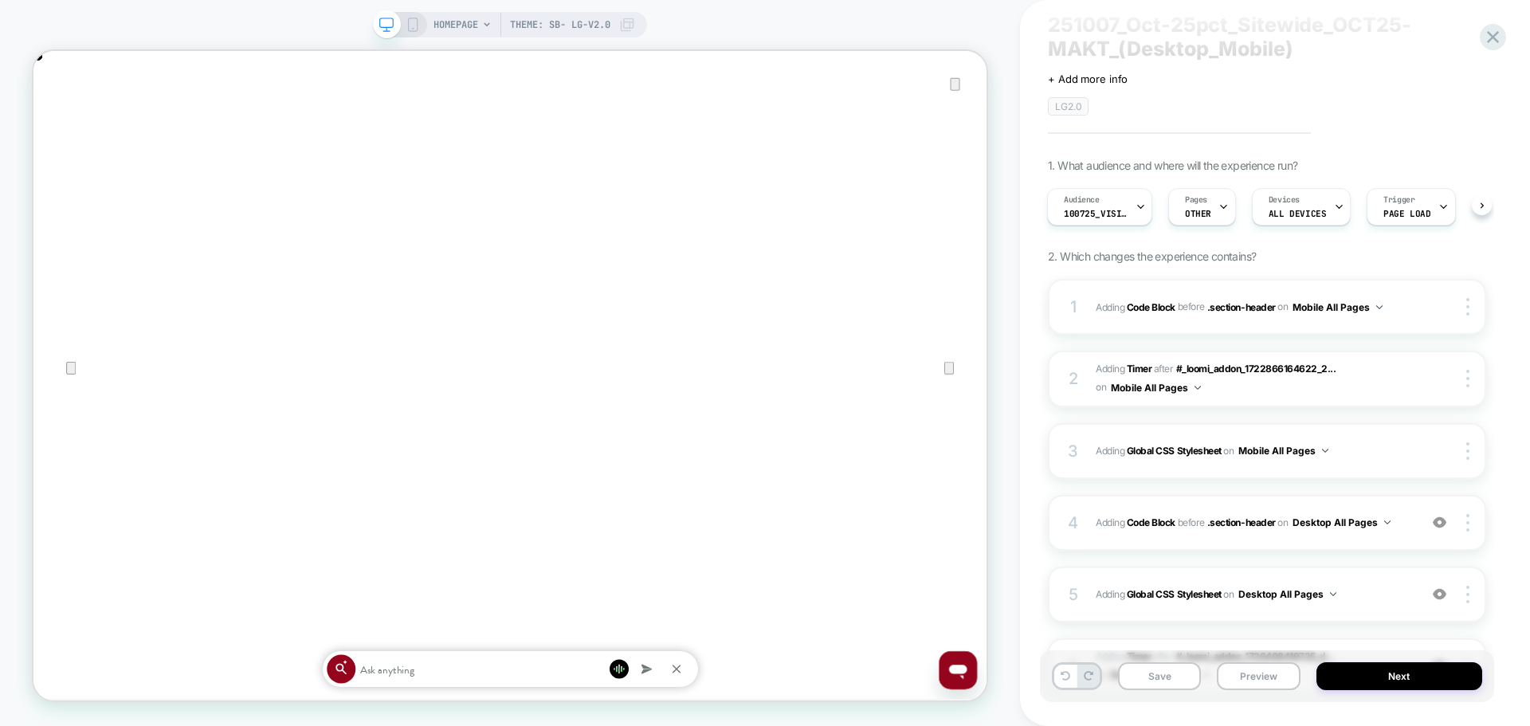
scroll to position [0, 1271]
click at [1277, 535] on div "4 Adding Code Block BEFORE .section-header .section-header on Desktop All Pages…" at bounding box center [1267, 523] width 438 height 56
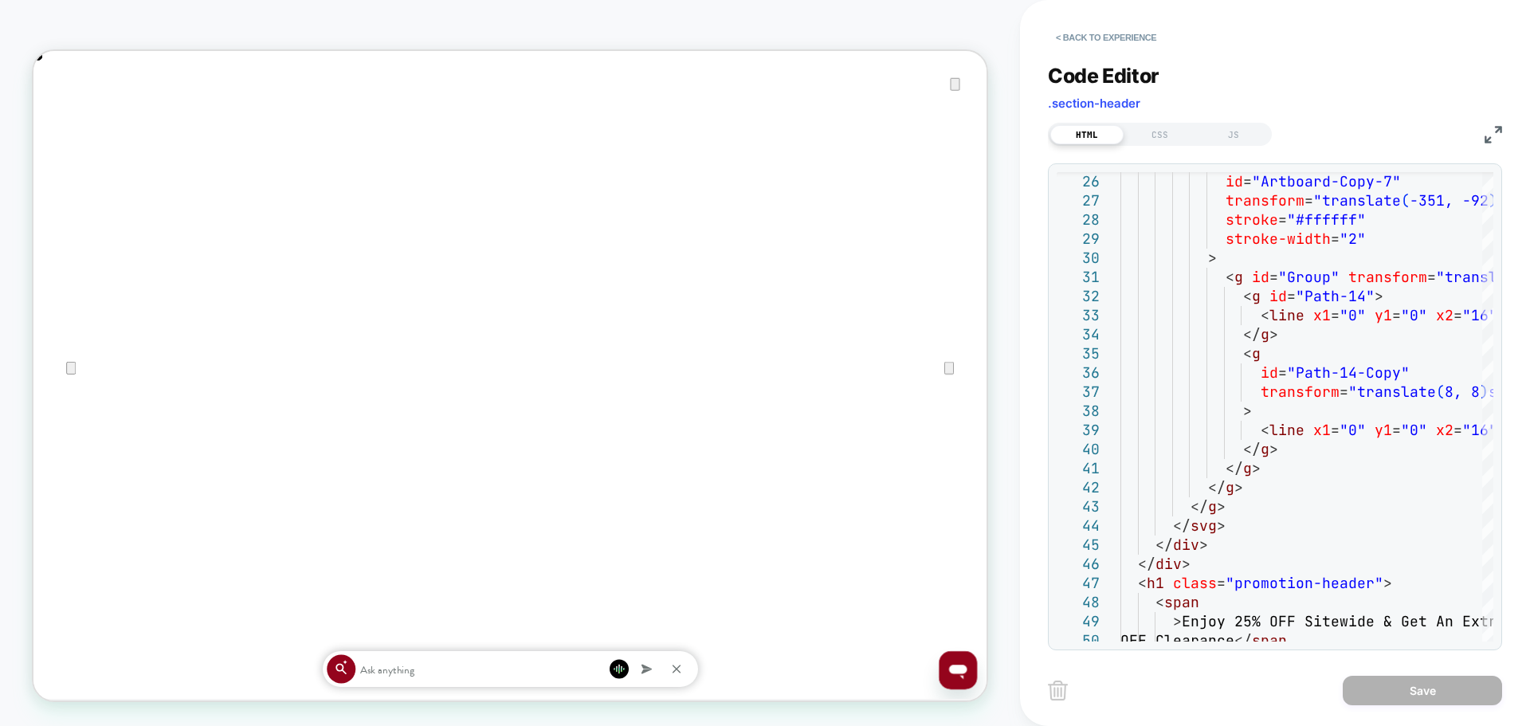
click at [1498, 140] on img at bounding box center [1493, 135] width 18 height 18
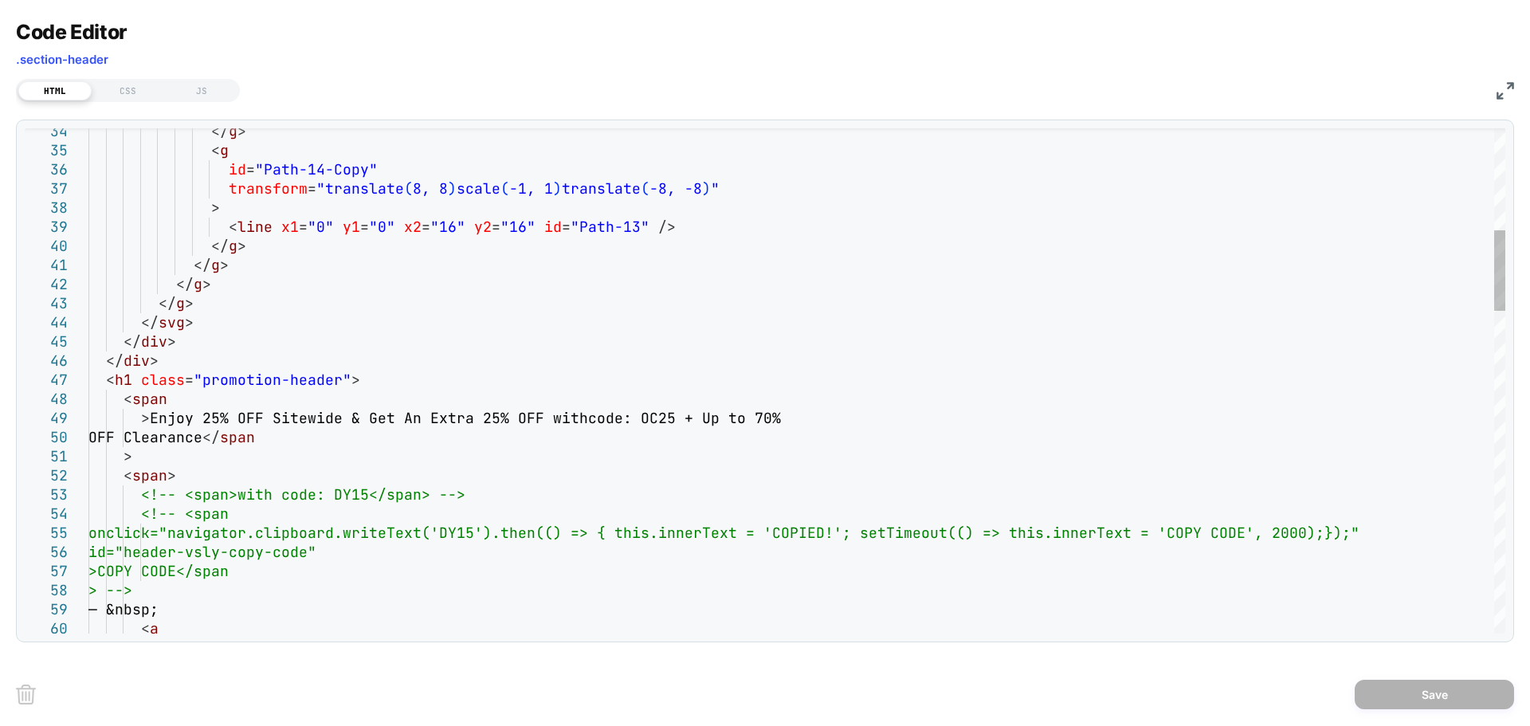
type textarea "**********"
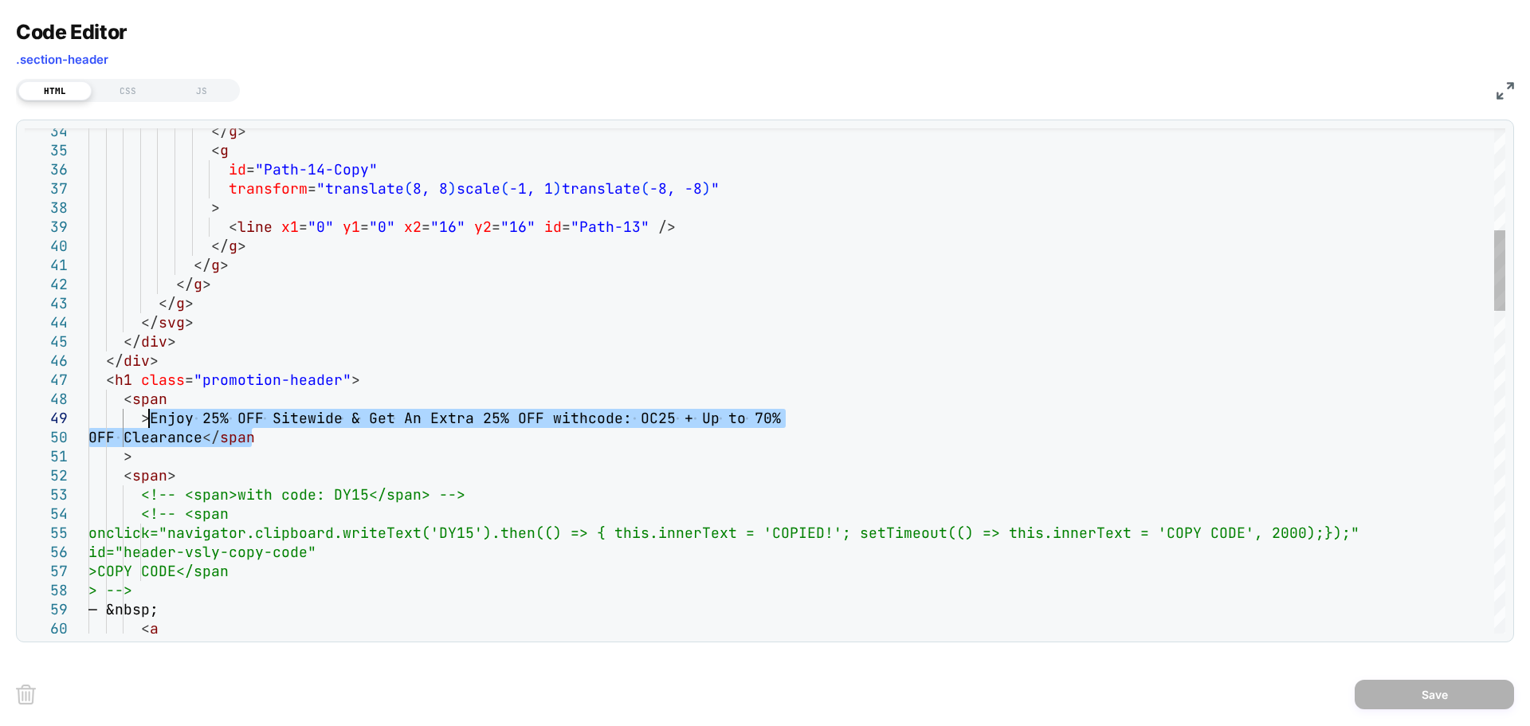
drag, startPoint x: 253, startPoint y: 438, endPoint x: 150, endPoint y: 418, distance: 104.9
click at [1500, 94] on img at bounding box center [1505, 91] width 18 height 18
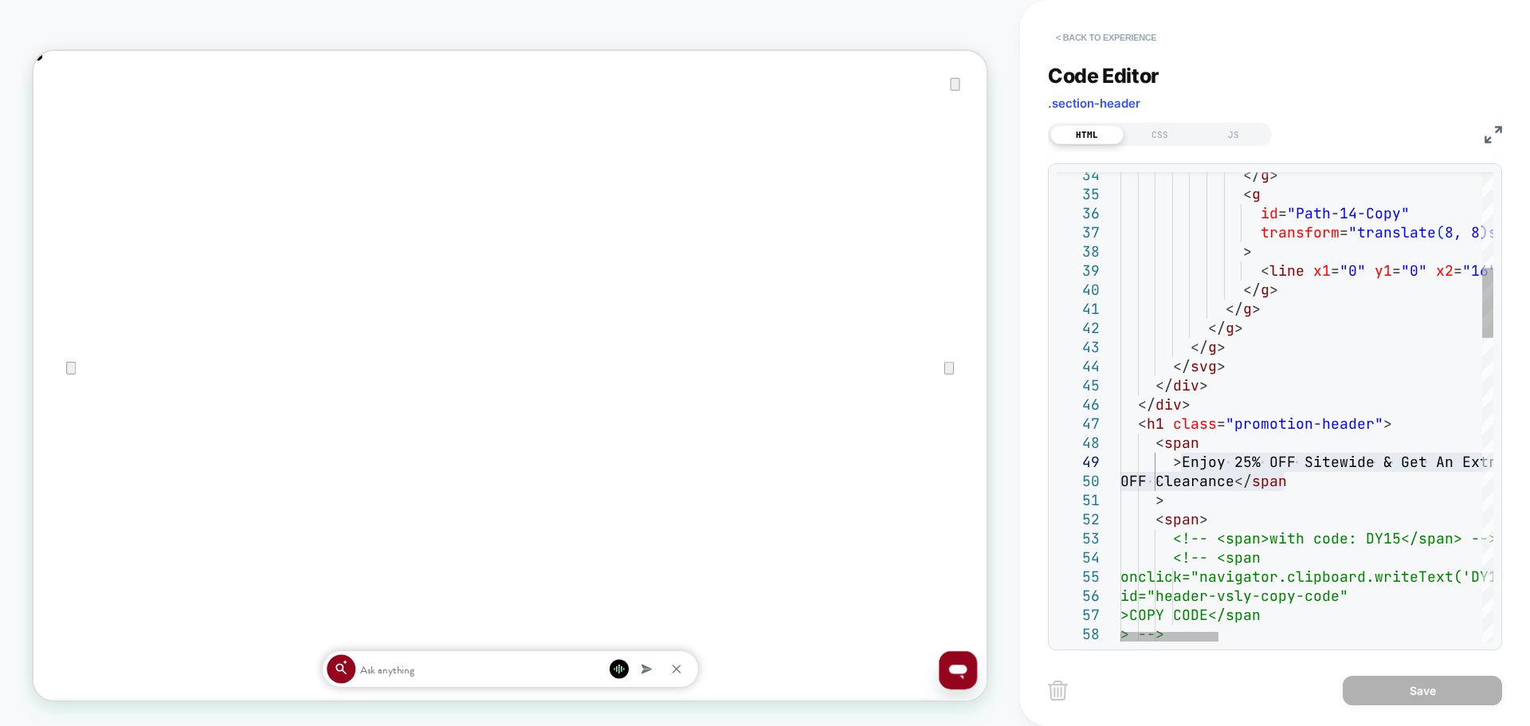
click at [1119, 38] on button "< Back to experience" at bounding box center [1106, 37] width 116 height 25
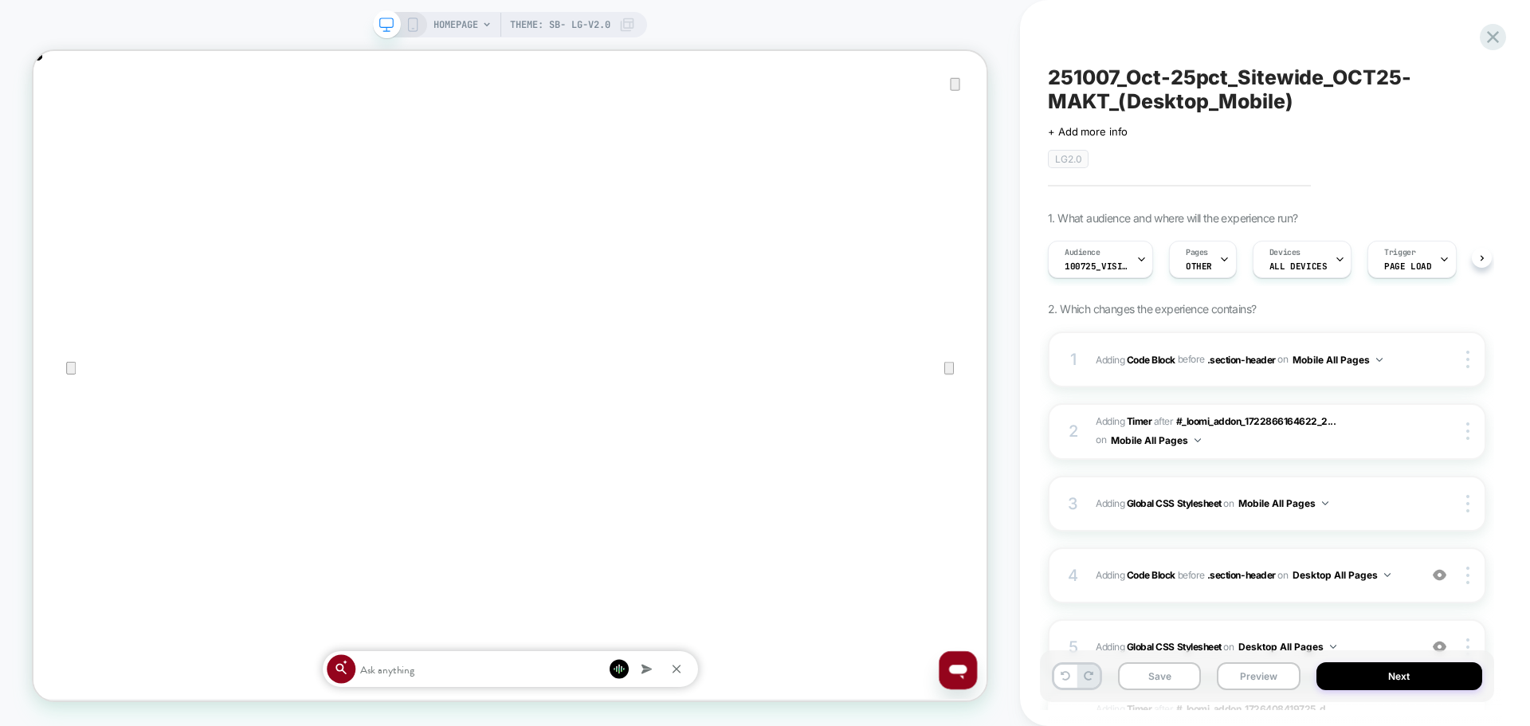
scroll to position [0, 1]
click at [416, 23] on icon at bounding box center [413, 25] width 14 height 14
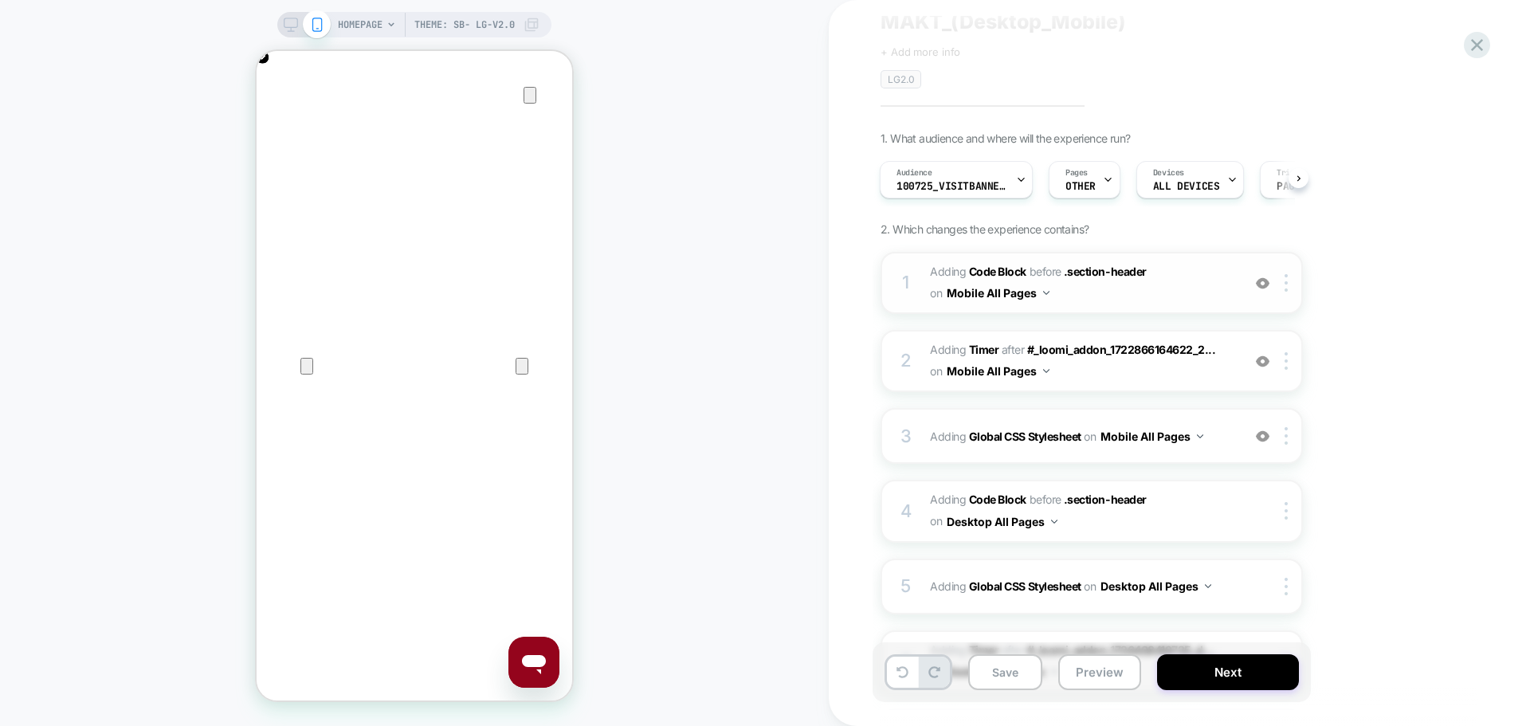
click at [1124, 284] on span "Adding Code Block BEFORE .section-header .section-header on Mobile All Pages" at bounding box center [1082, 282] width 304 height 43
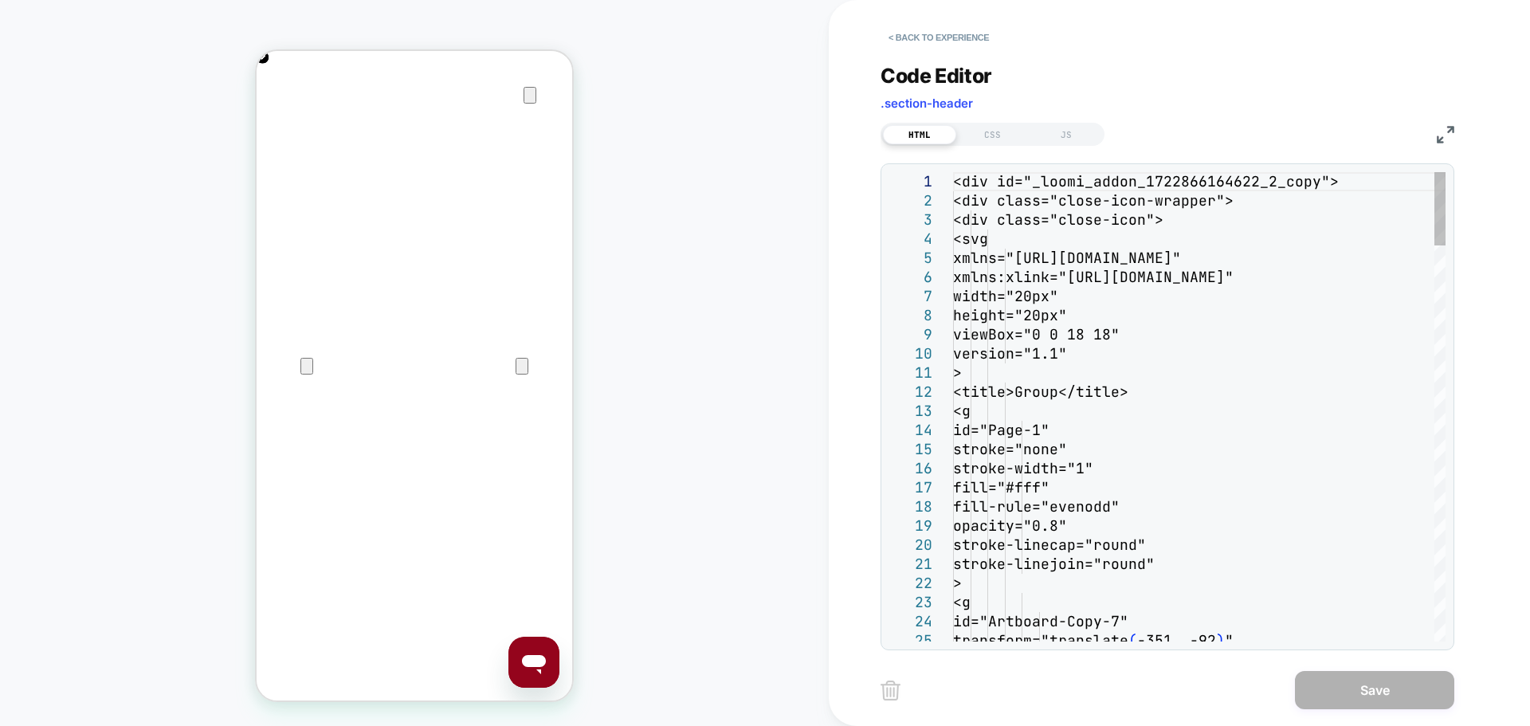
click at [1446, 127] on img at bounding box center [1446, 135] width 18 height 18
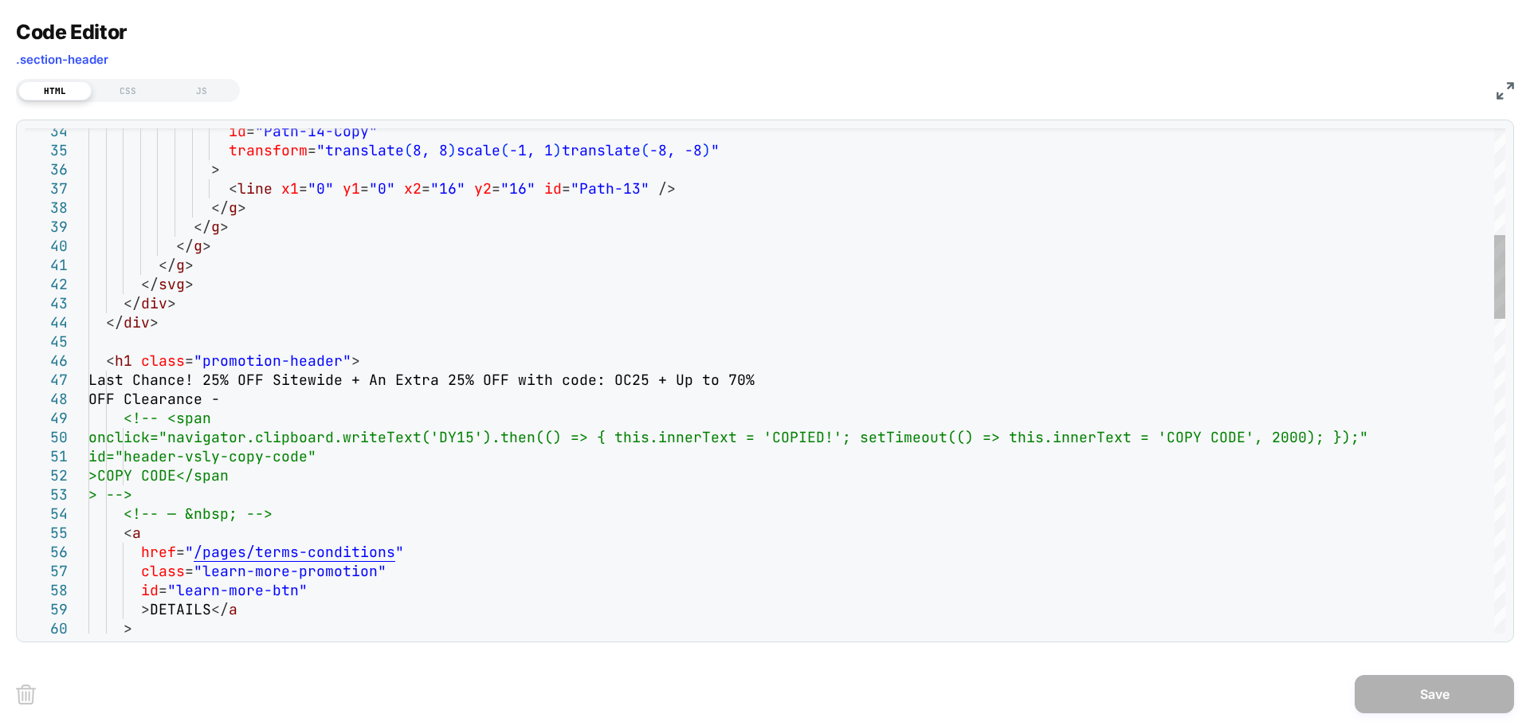
scroll to position [0, 0]
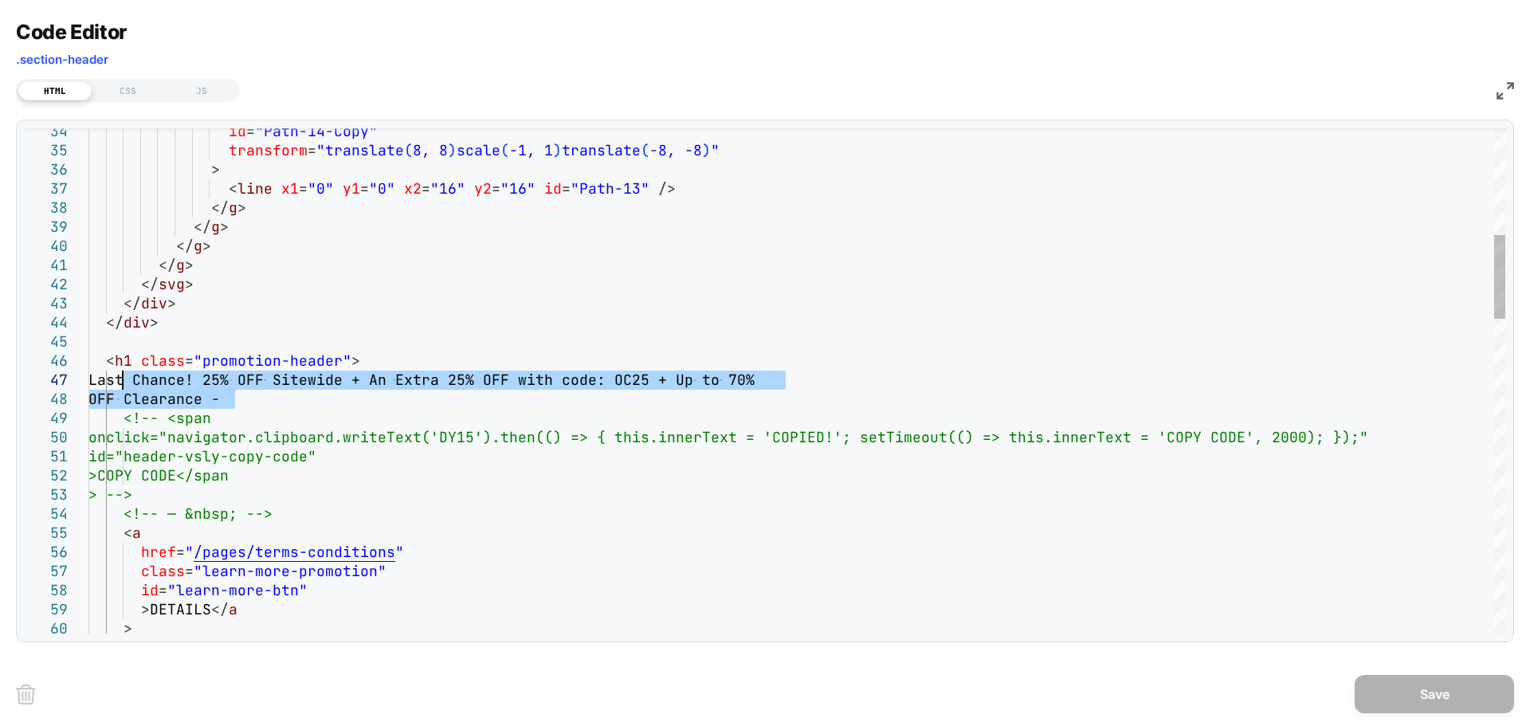
drag, startPoint x: 233, startPoint y: 398, endPoint x: 122, endPoint y: 378, distance: 113.3
type textarea "**********"
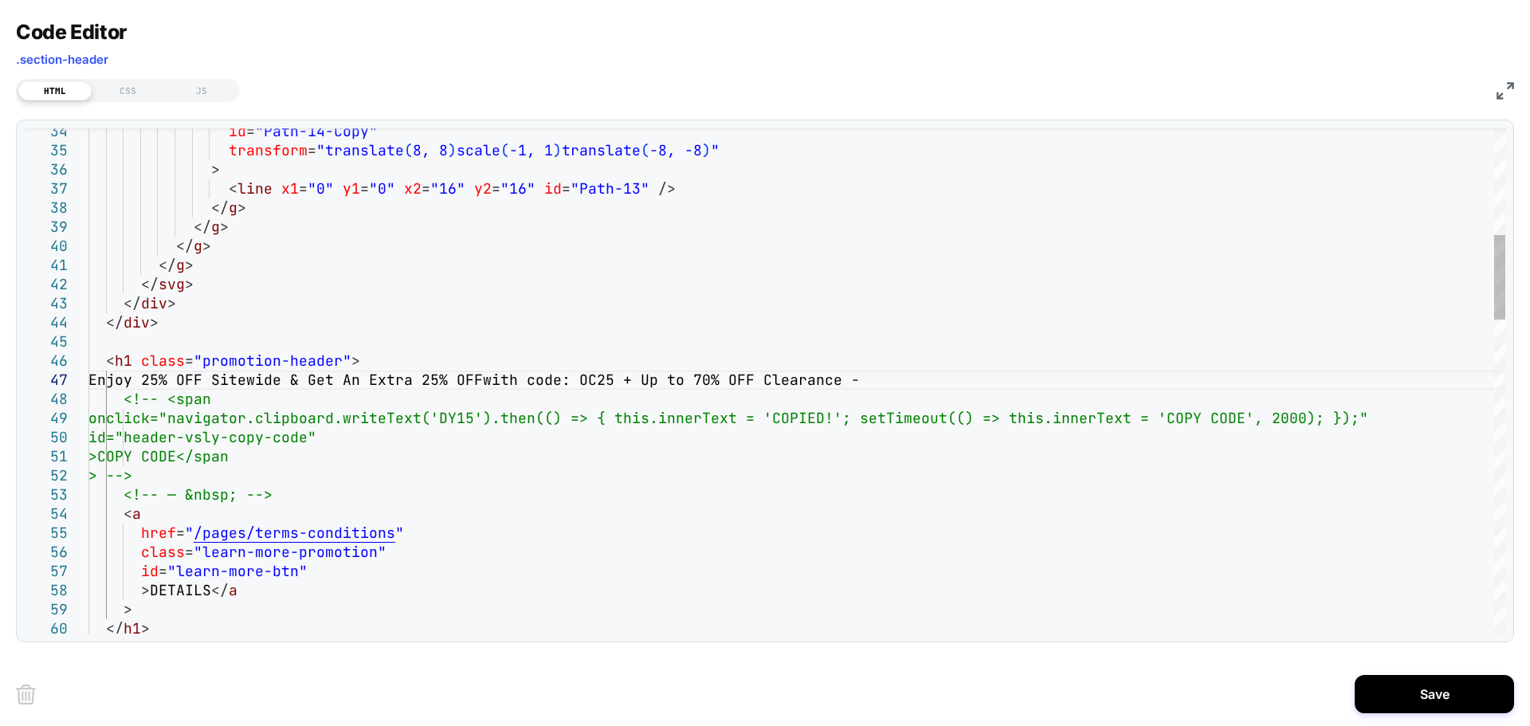
scroll to position [0, 316]
click at [1399, 705] on button "Save" at bounding box center [1434, 694] width 159 height 38
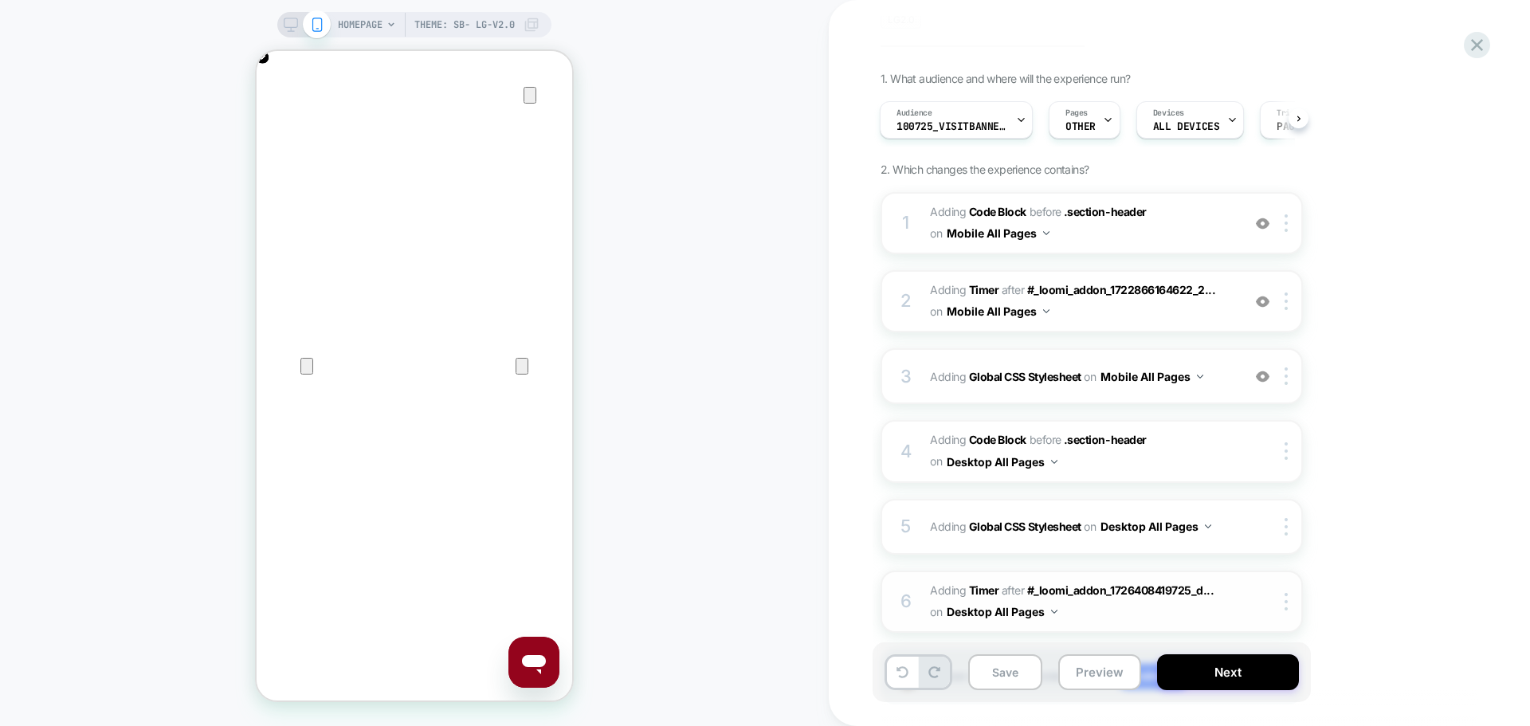
scroll to position [237, 0]
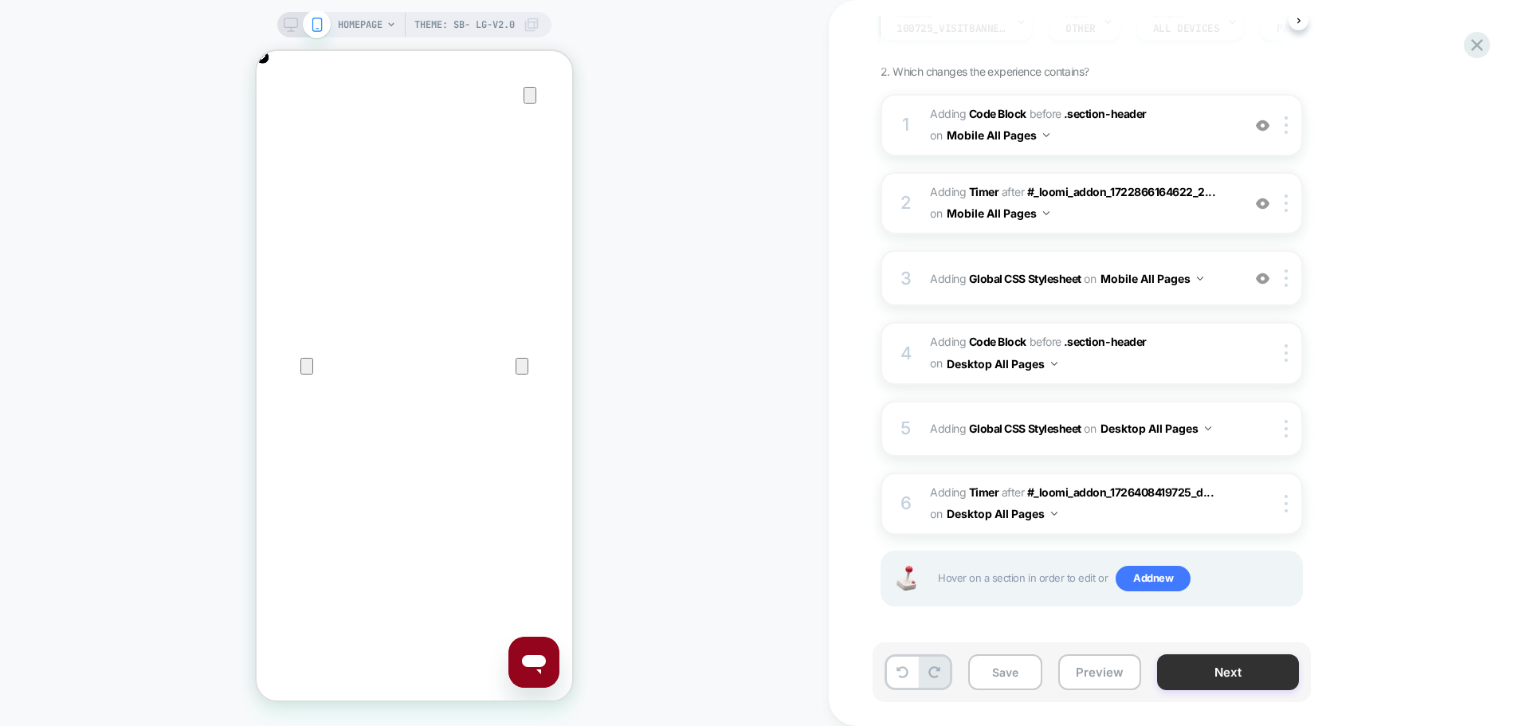
click at [1194, 673] on button "Next" at bounding box center [1228, 672] width 142 height 36
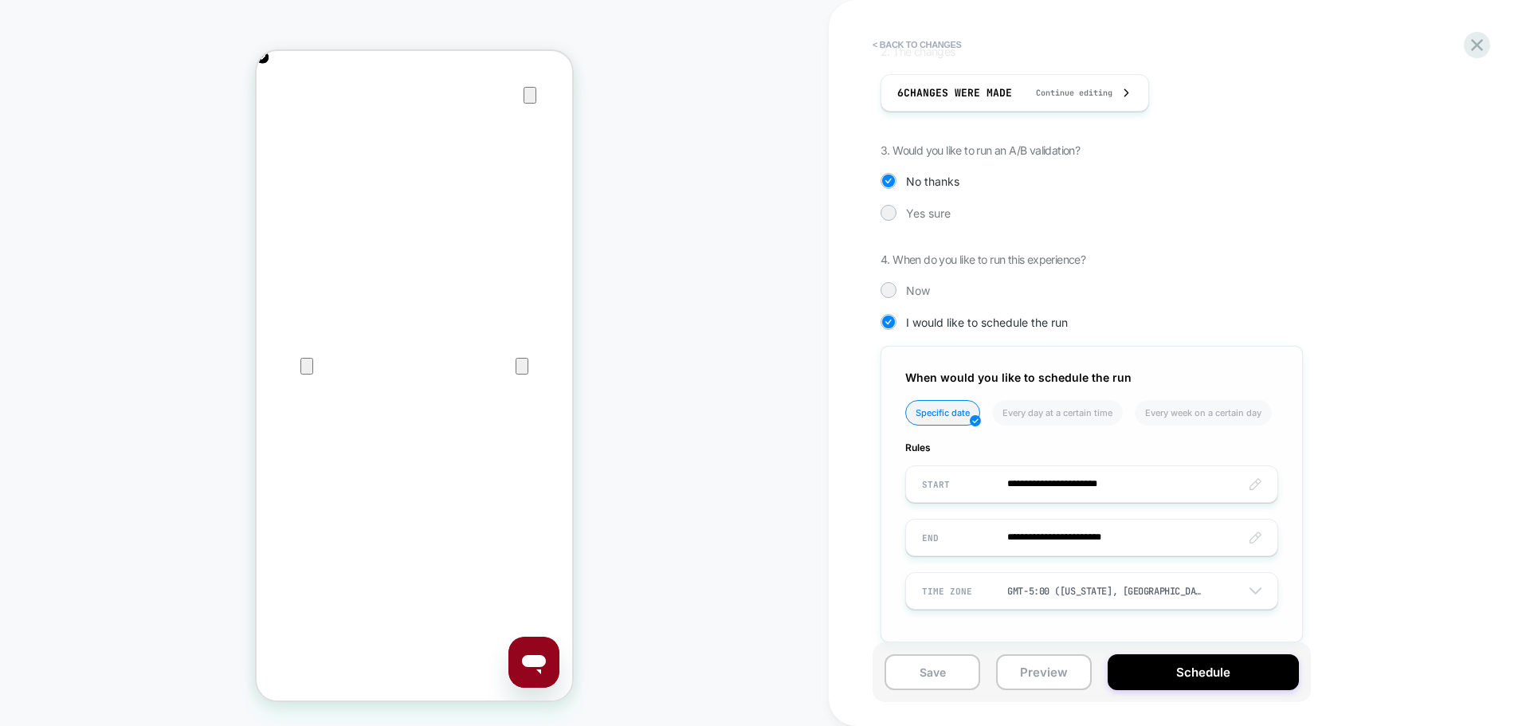
scroll to position [339, 0]
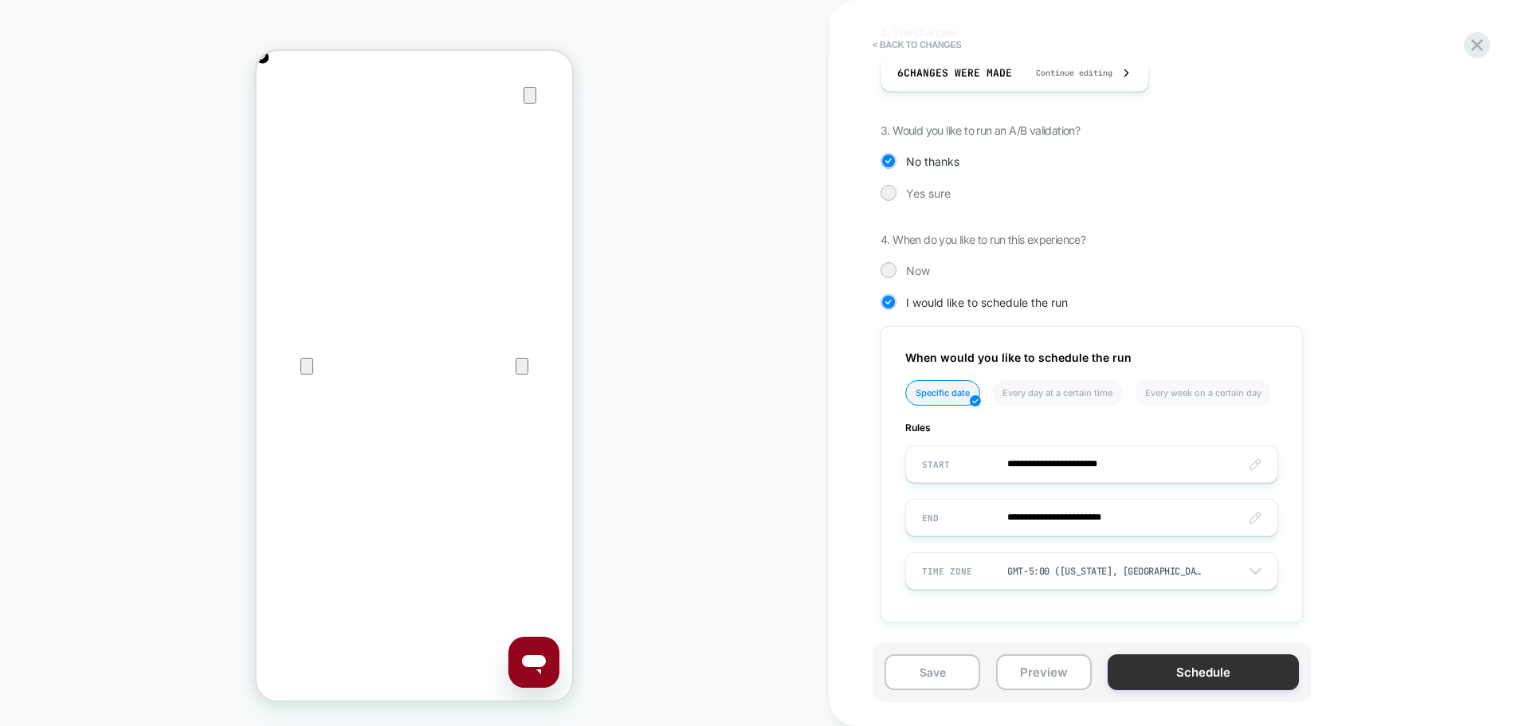
click at [1178, 664] on button "Schedule" at bounding box center [1203, 672] width 191 height 36
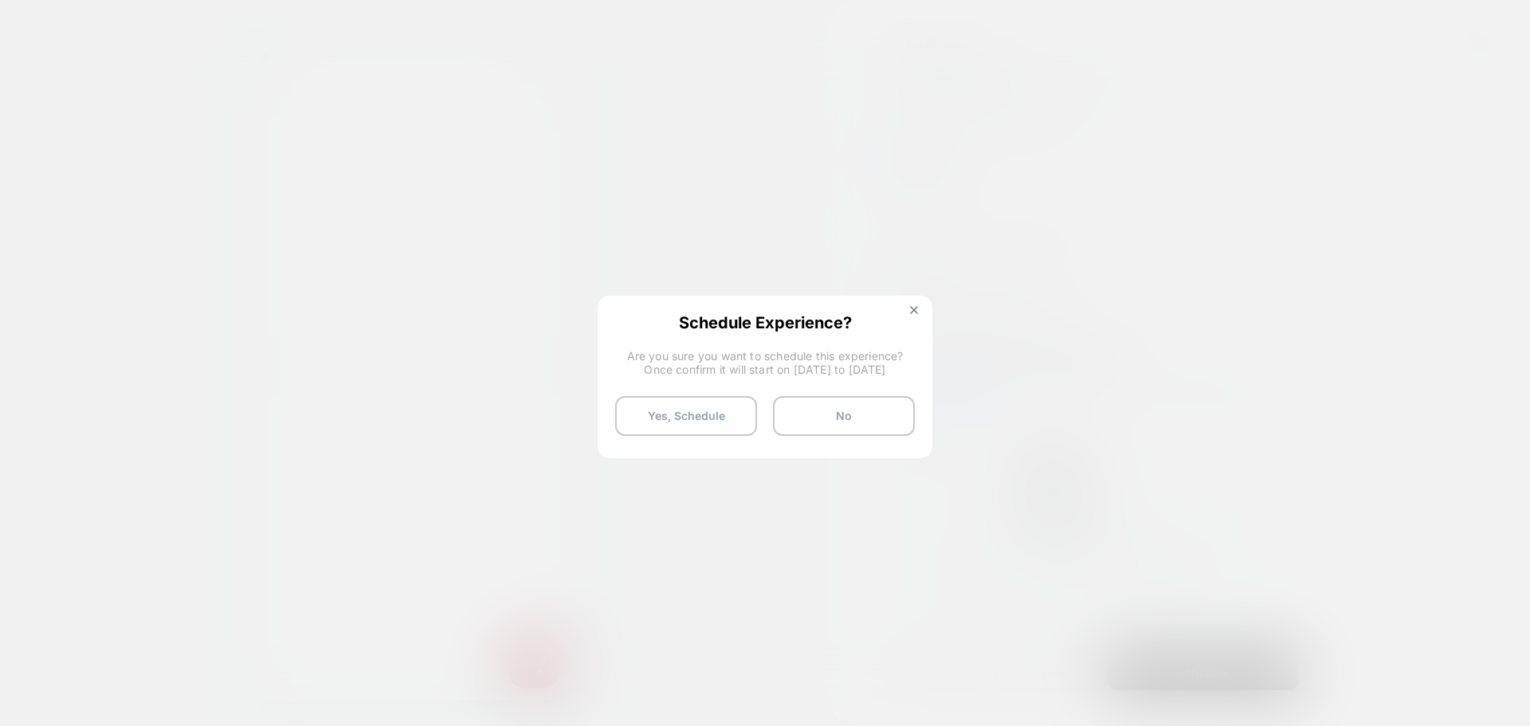
scroll to position [0, 0]
click at [701, 412] on button "Yes, Schedule" at bounding box center [686, 416] width 142 height 40
